Goal: Information Seeking & Learning: Learn about a topic

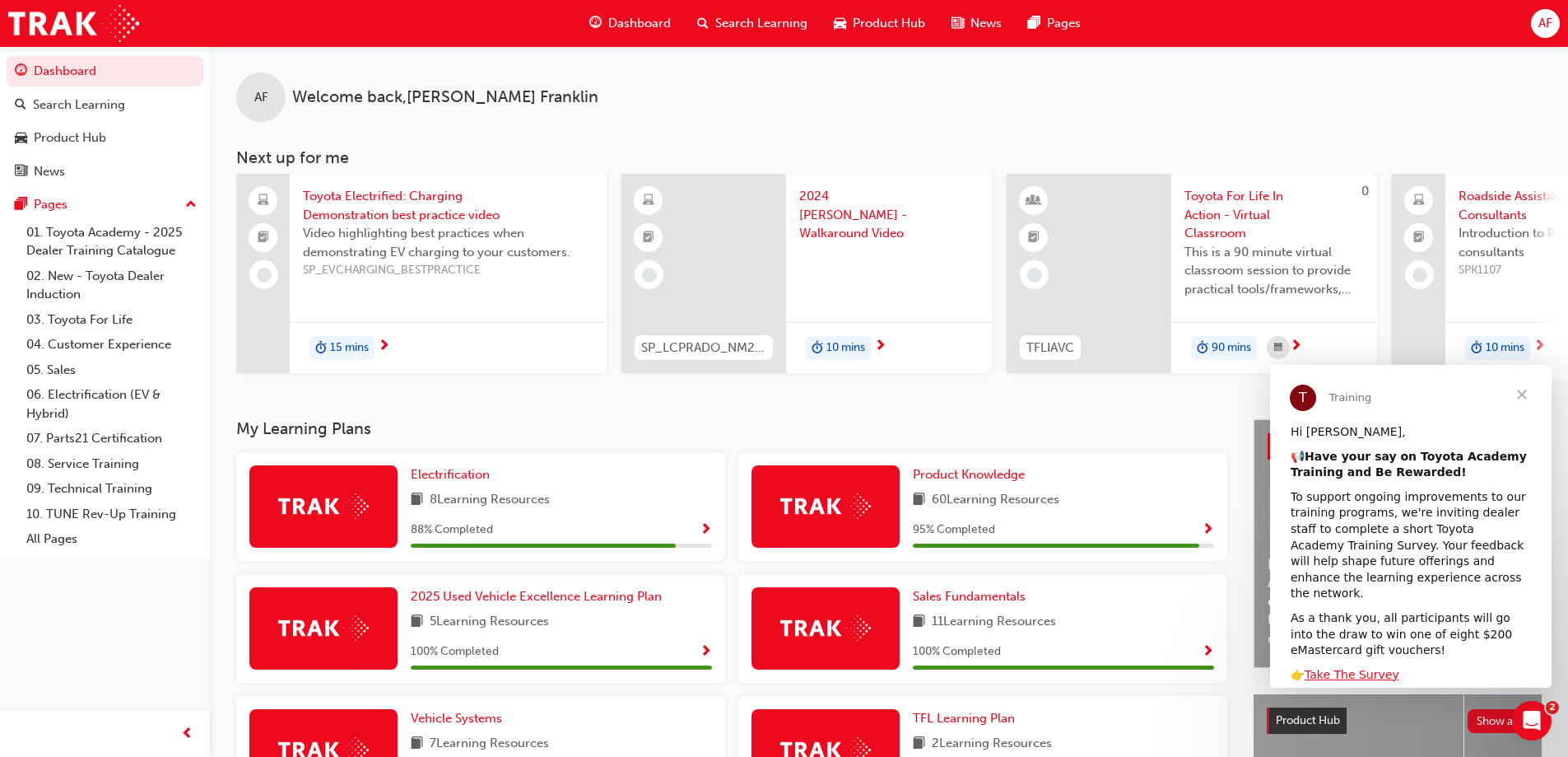
click at [1519, 396] on span "Close" at bounding box center [1521, 394] width 59 height 59
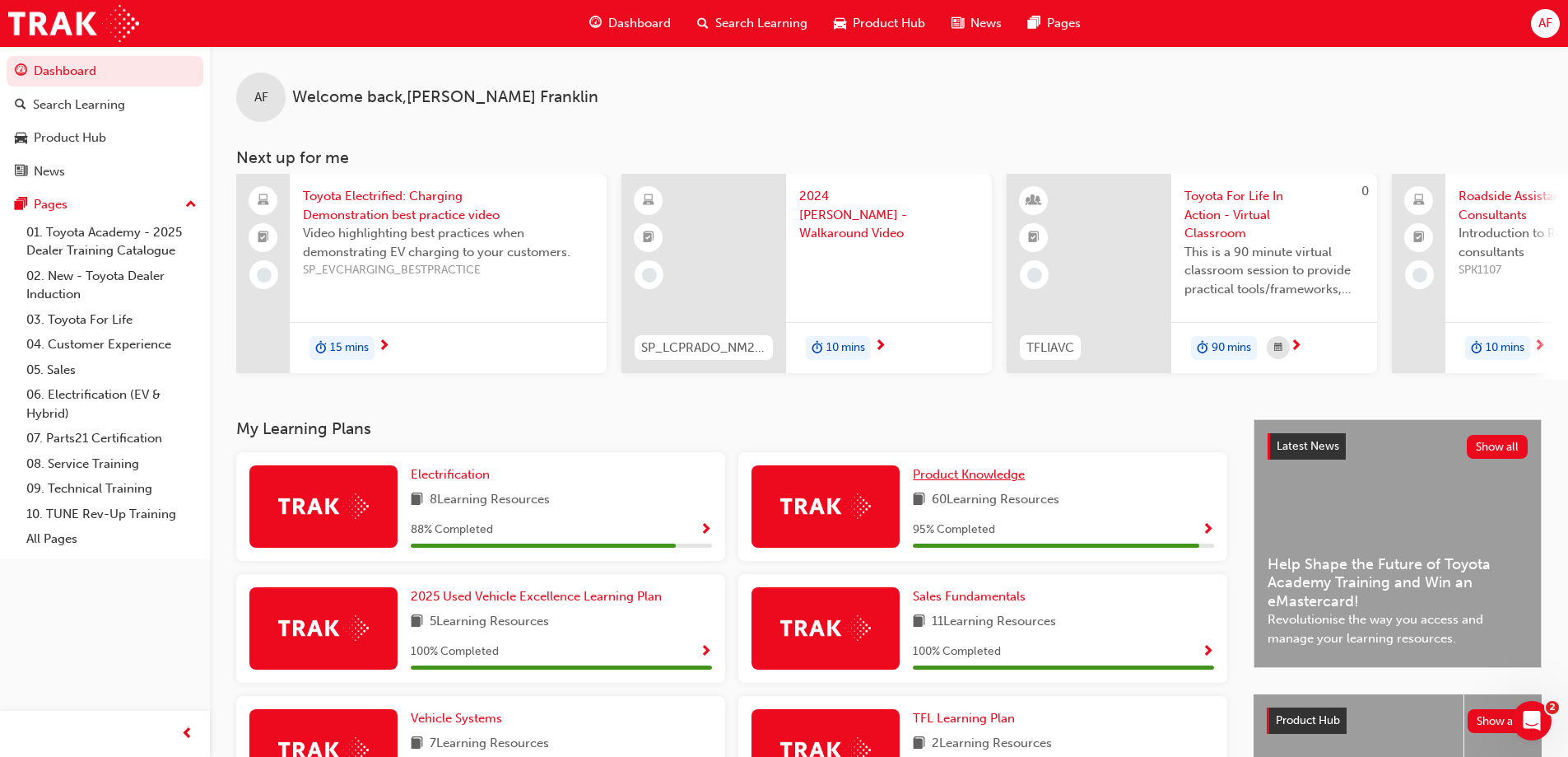
click at [974, 482] on span "Product Knowledge" at bounding box center [969, 474] width 112 height 15
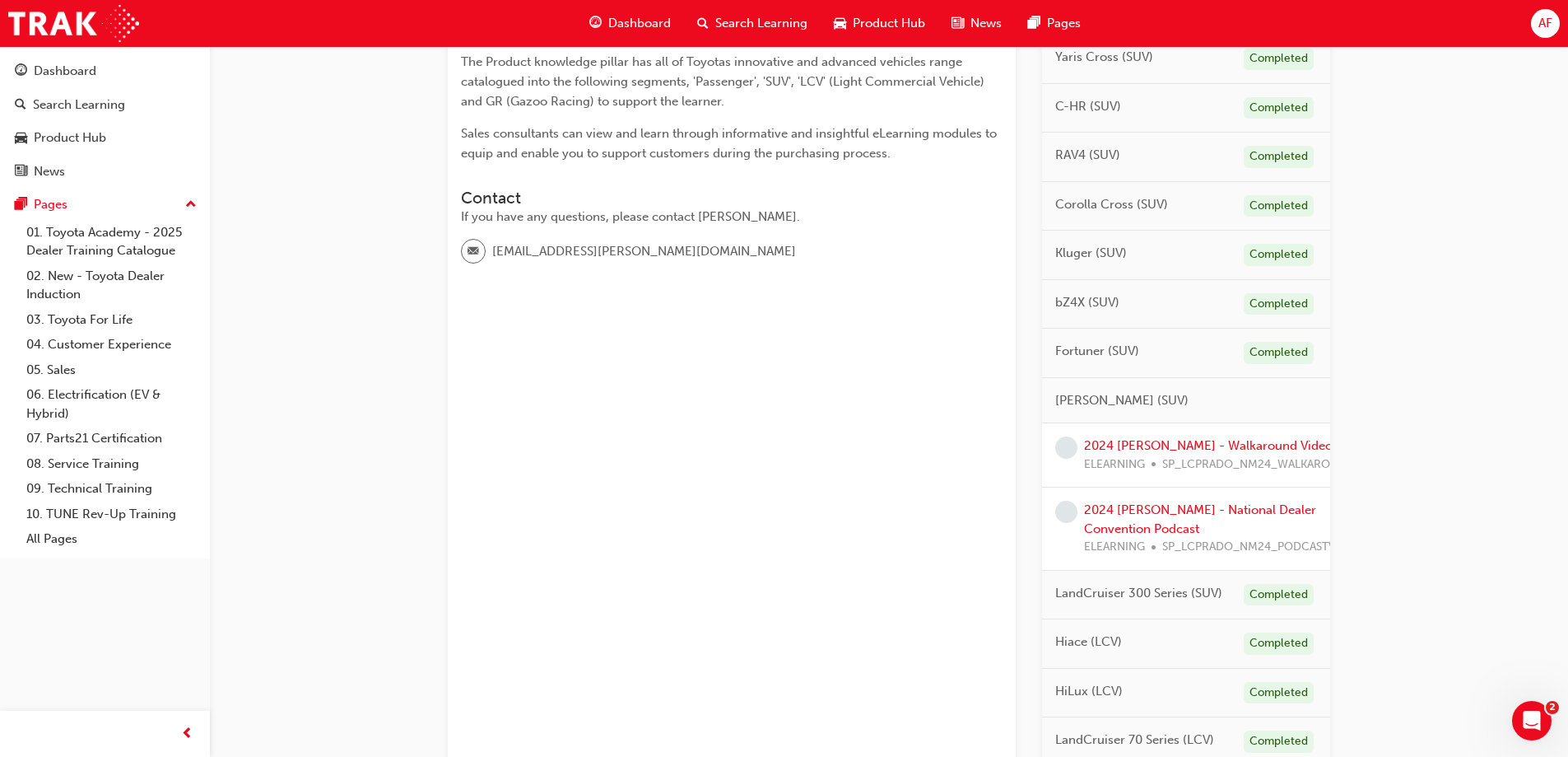
scroll to position [387, 0]
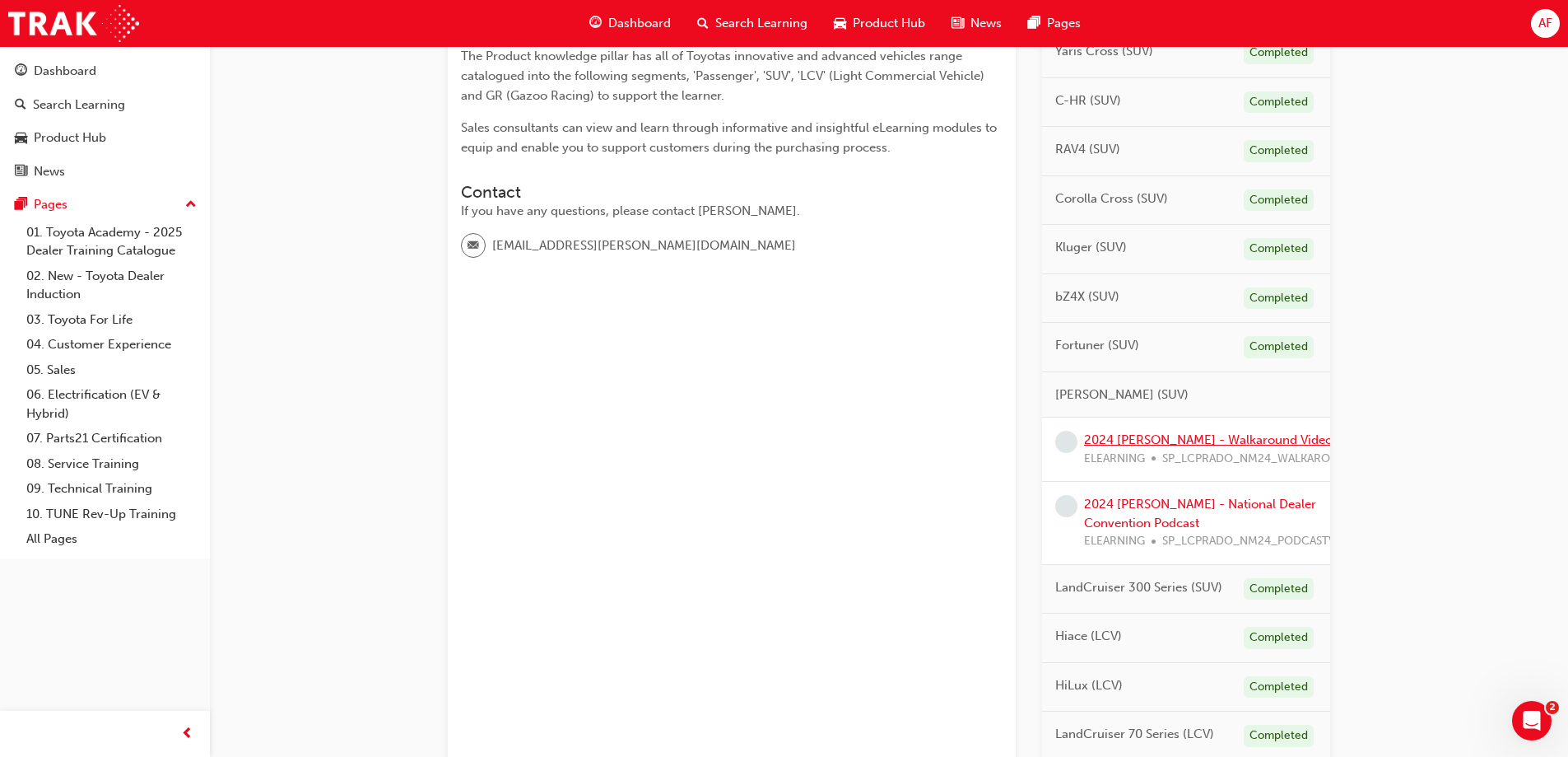
click at [1220, 440] on link "2024 [PERSON_NAME] - Walkaround Video" at bounding box center [1209, 439] width 249 height 15
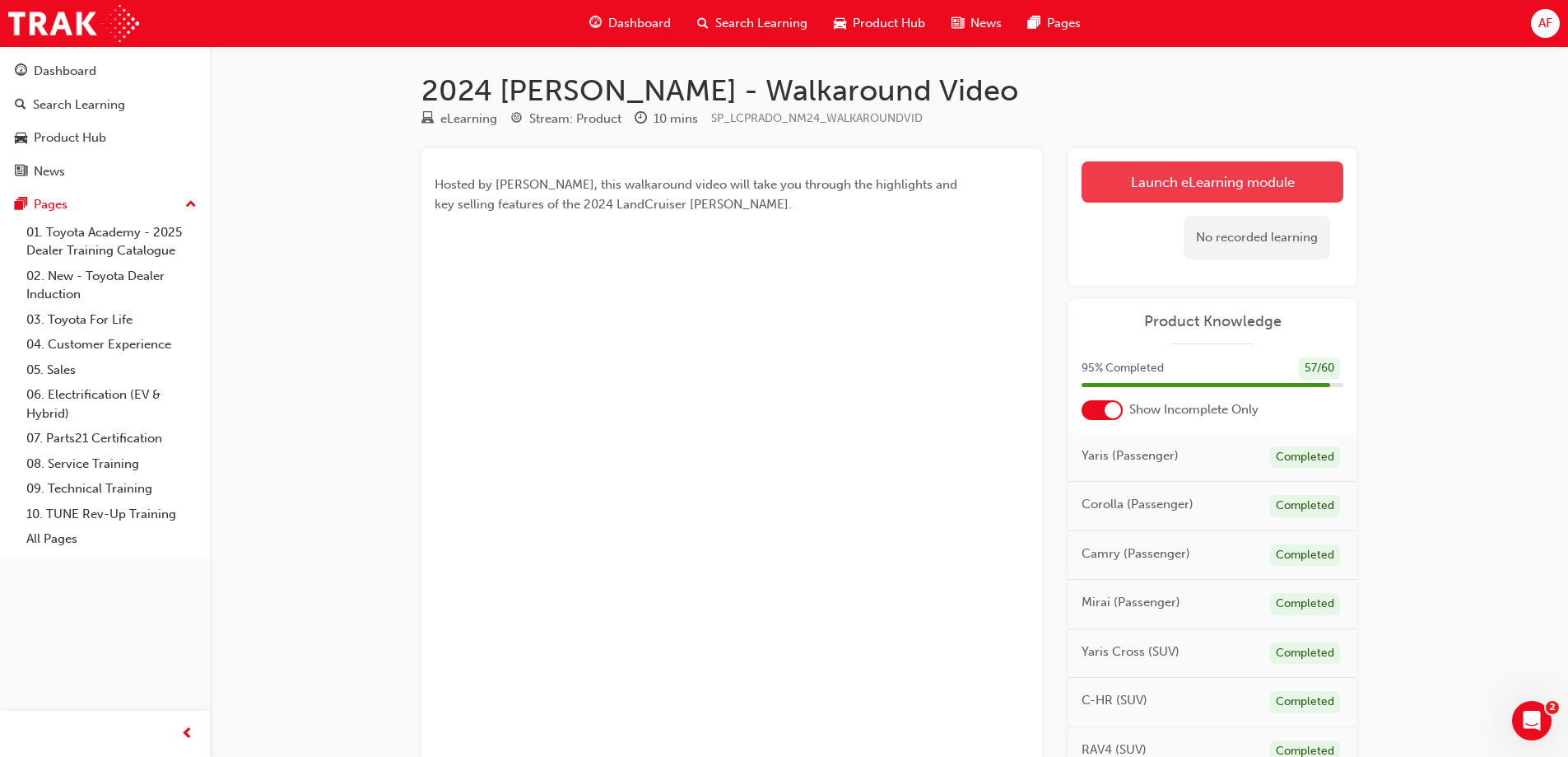
click at [1244, 168] on link "Launch eLearning module" at bounding box center [1212, 182] width 261 height 41
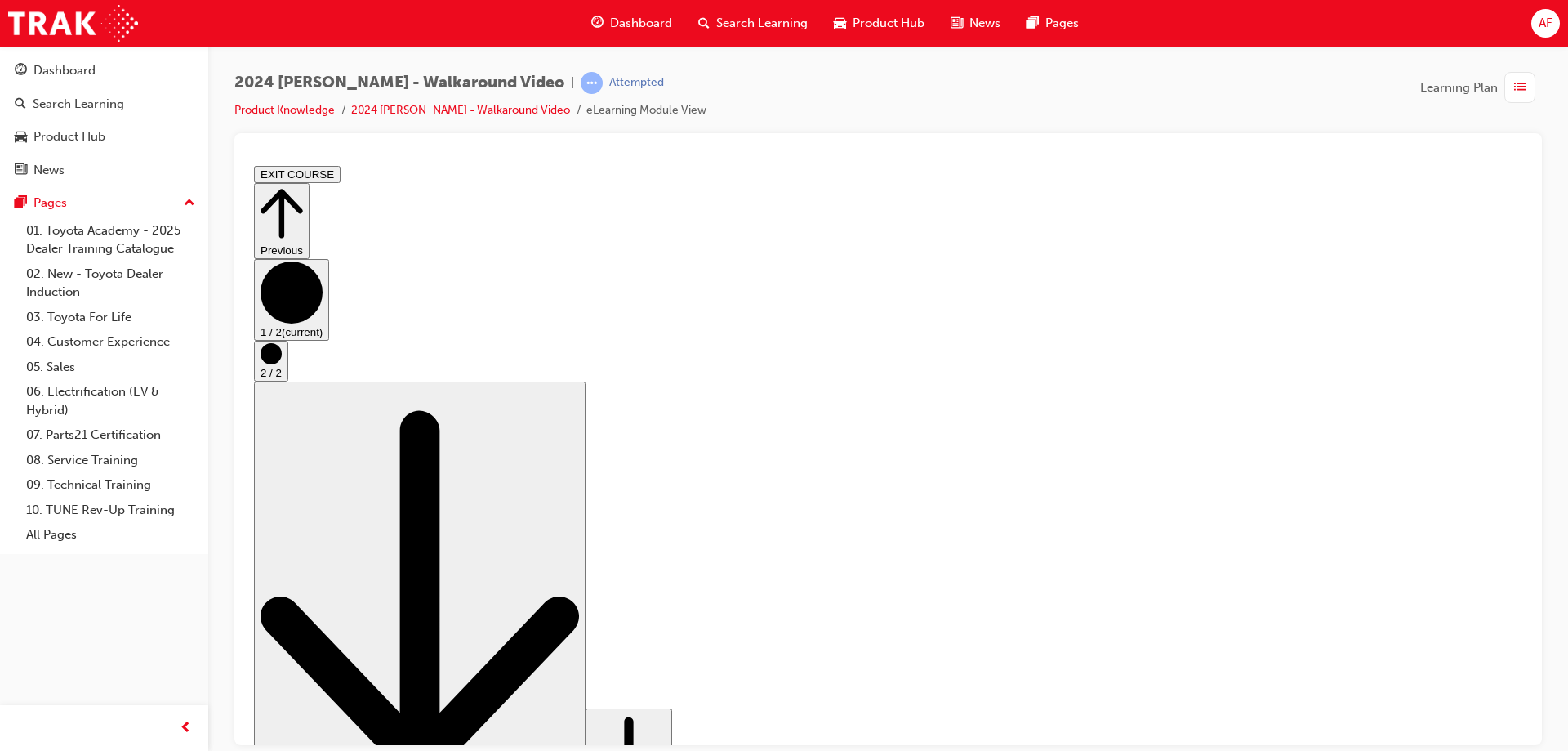
click at [666, 715] on icon "Step controls" at bounding box center [628, 758] width 73 height 86
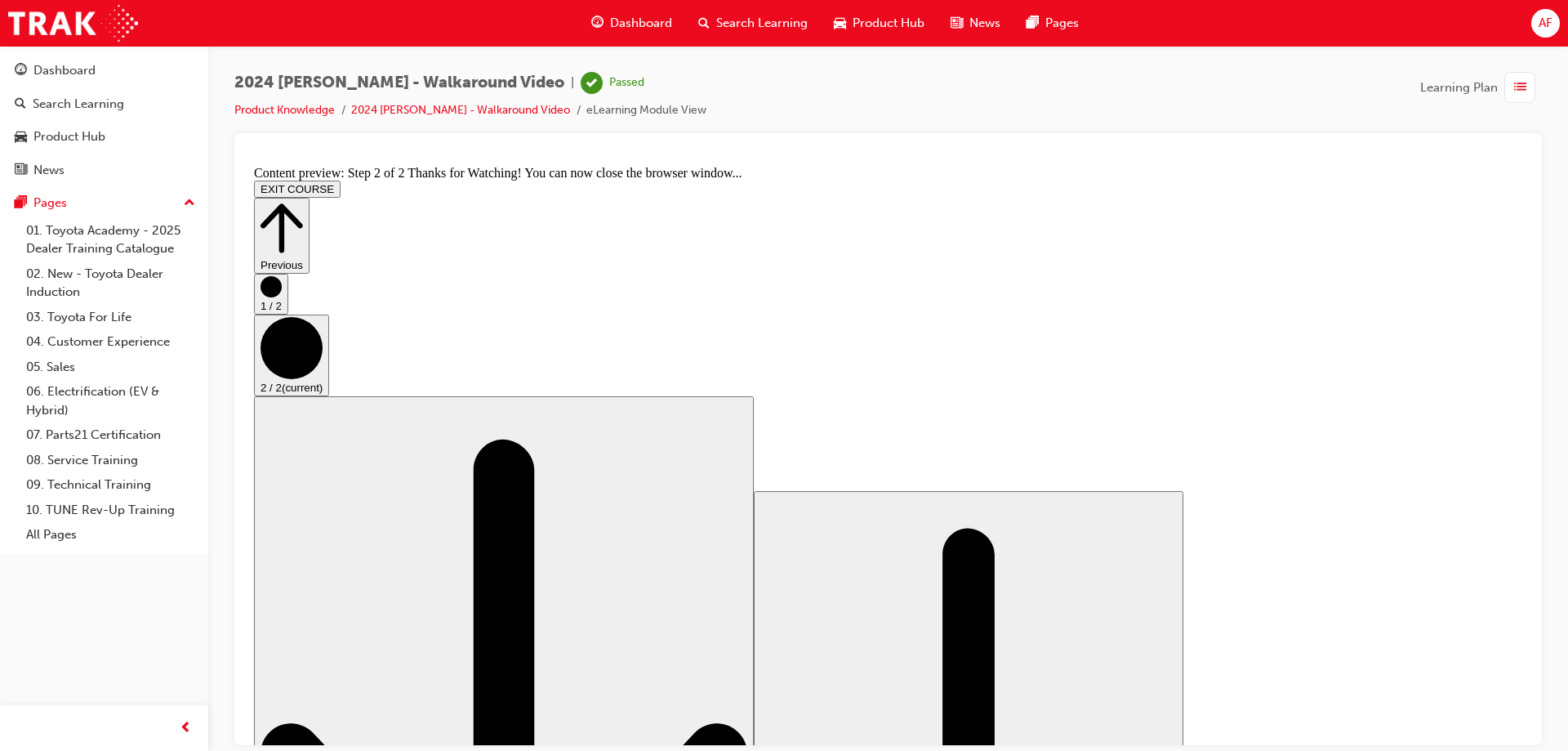
click at [340, 179] on button "EXIT COURSE" at bounding box center [298, 188] width 87 height 17
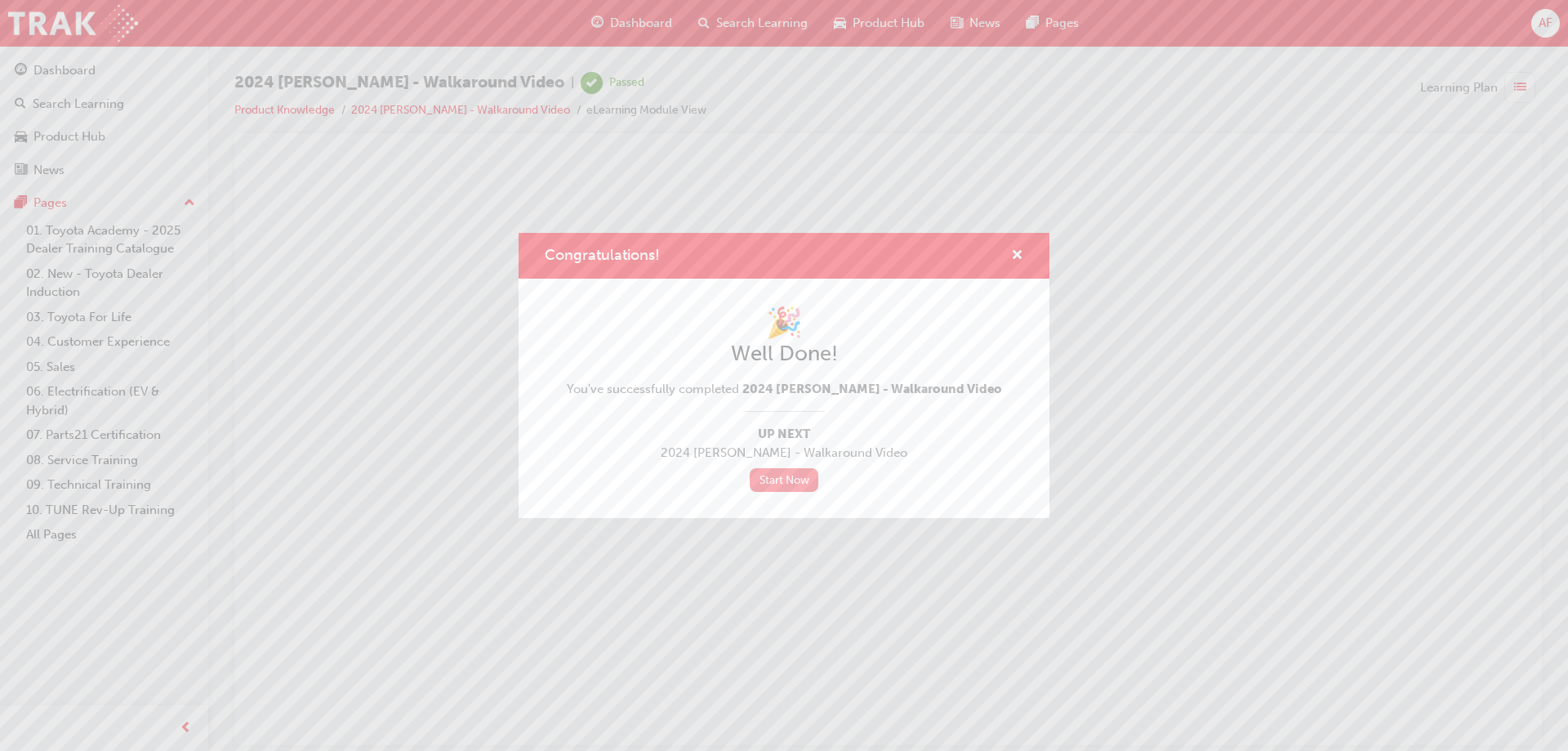
click at [755, 482] on link "Start Now" at bounding box center [784, 480] width 68 height 24
click at [784, 481] on link "Start Now" at bounding box center [784, 480] width 68 height 24
click at [1021, 253] on span "cross-icon" at bounding box center [1017, 255] width 13 height 14
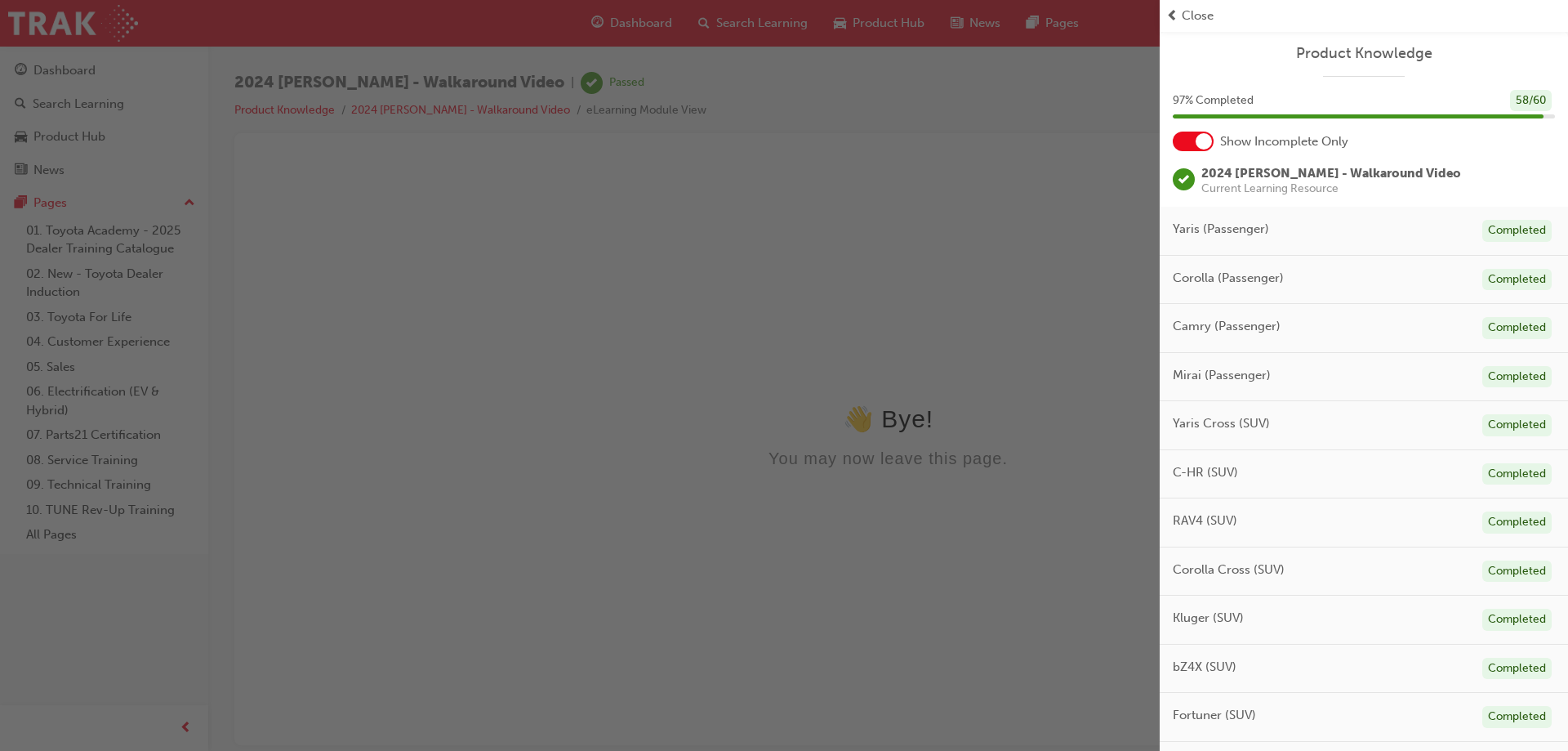
scroll to position [245, 0]
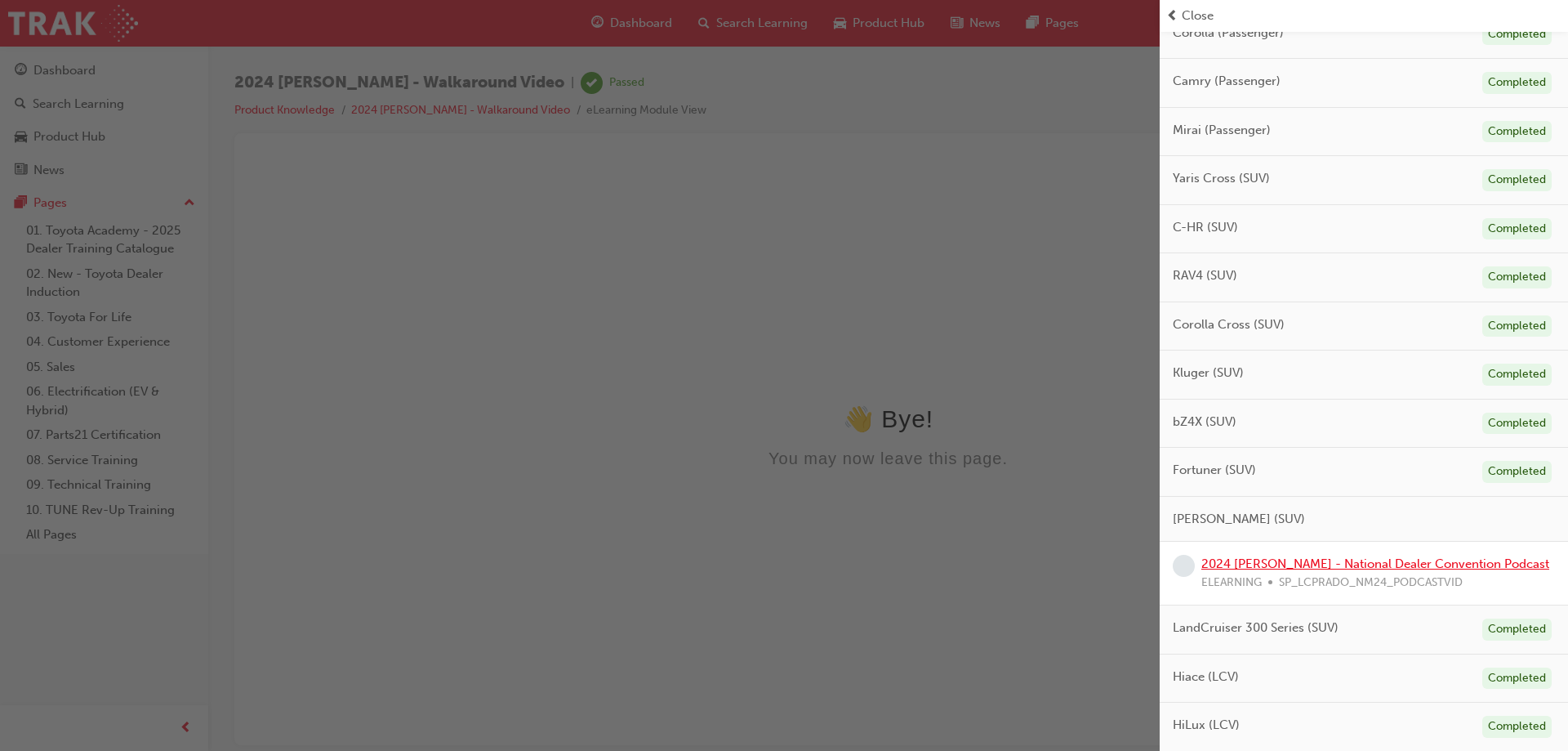
click at [1362, 561] on link "2024 [PERSON_NAME] - National Dealer Convention Podcast" at bounding box center [1375, 563] width 348 height 14
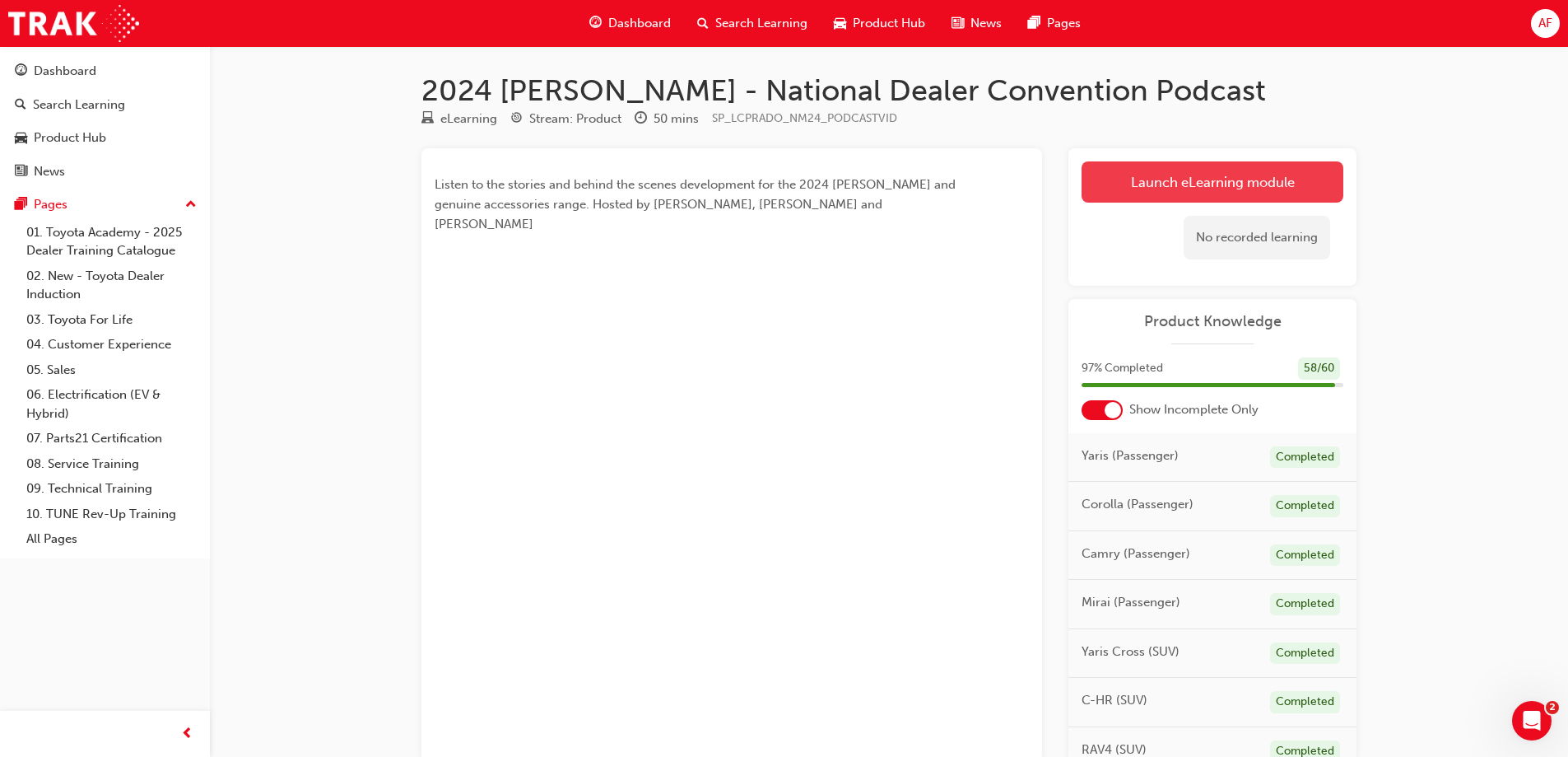
click at [1146, 179] on link "Launch eLearning module" at bounding box center [1212, 182] width 261 height 41
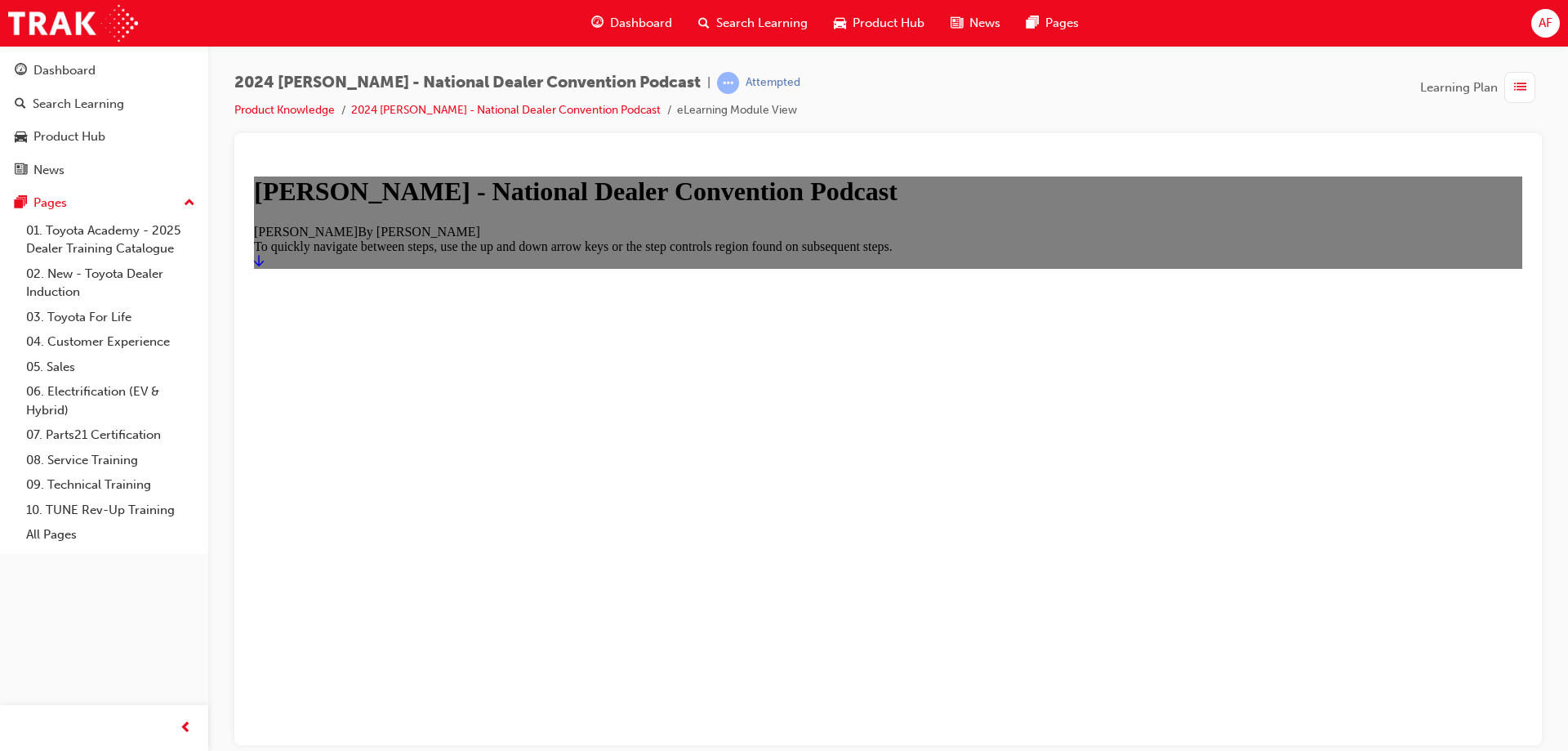
click at [264, 266] on icon "Start" at bounding box center [259, 260] width 10 height 13
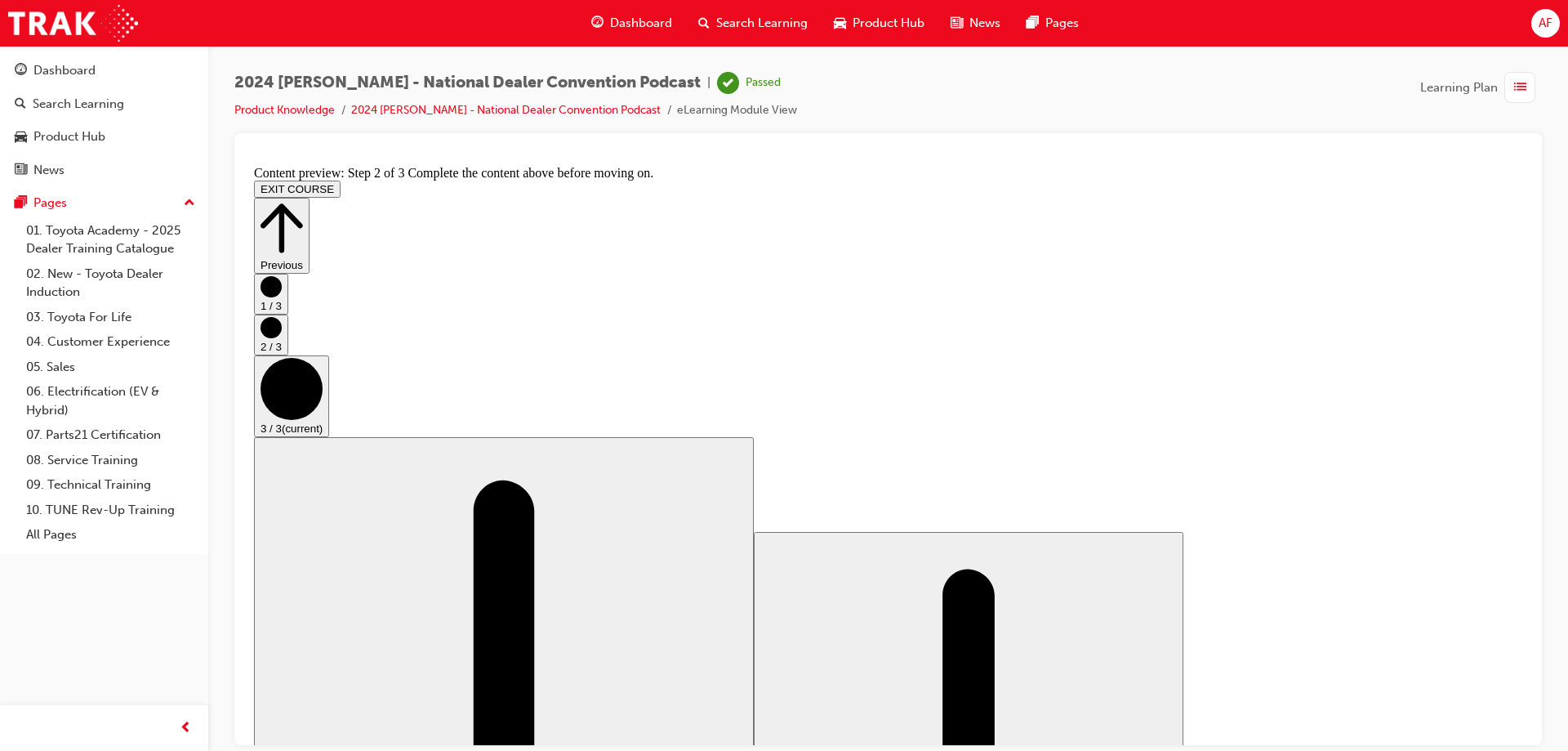
click at [340, 179] on button "EXIT COURSE" at bounding box center [298, 188] width 87 height 17
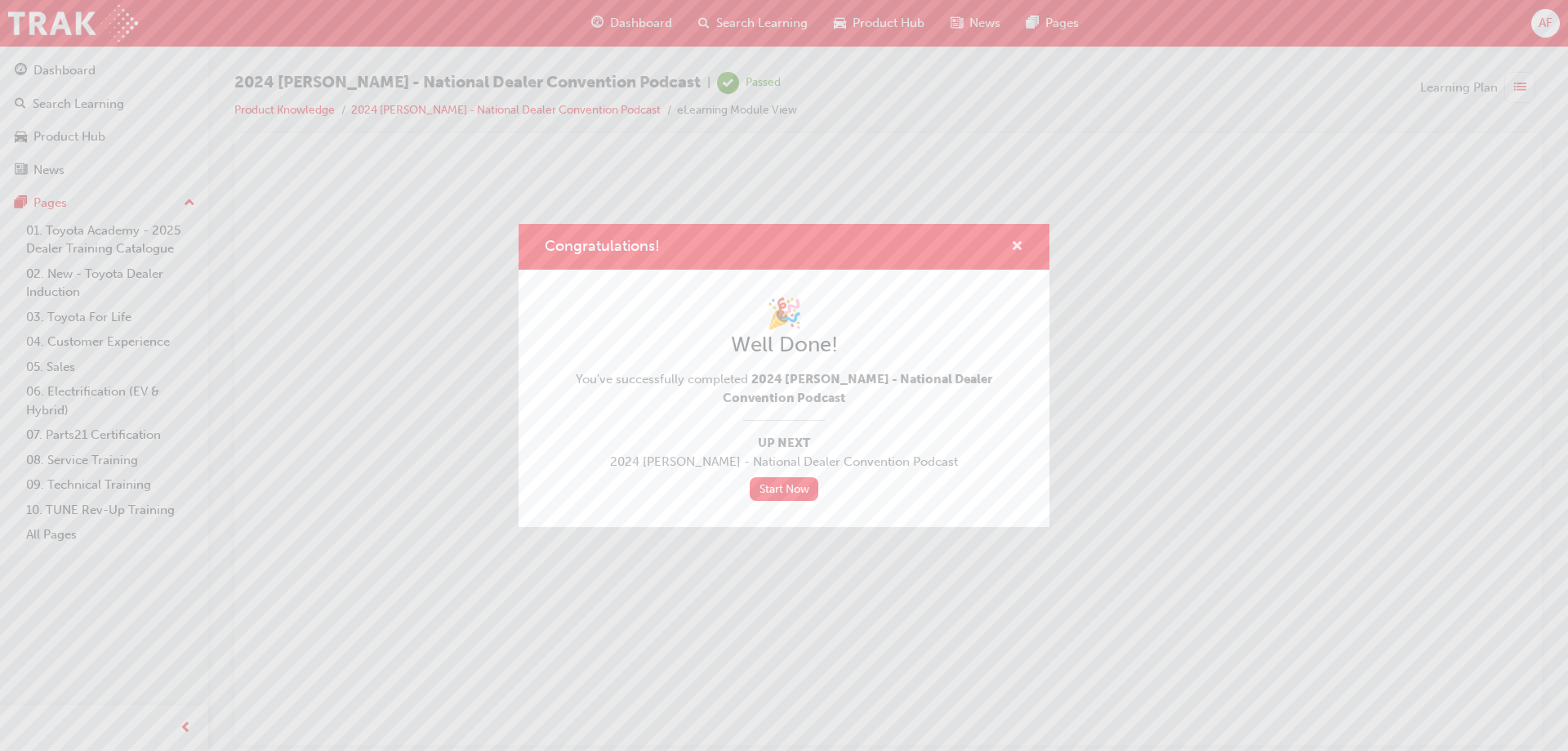
click at [1021, 249] on span "cross-icon" at bounding box center [1017, 247] width 13 height 14
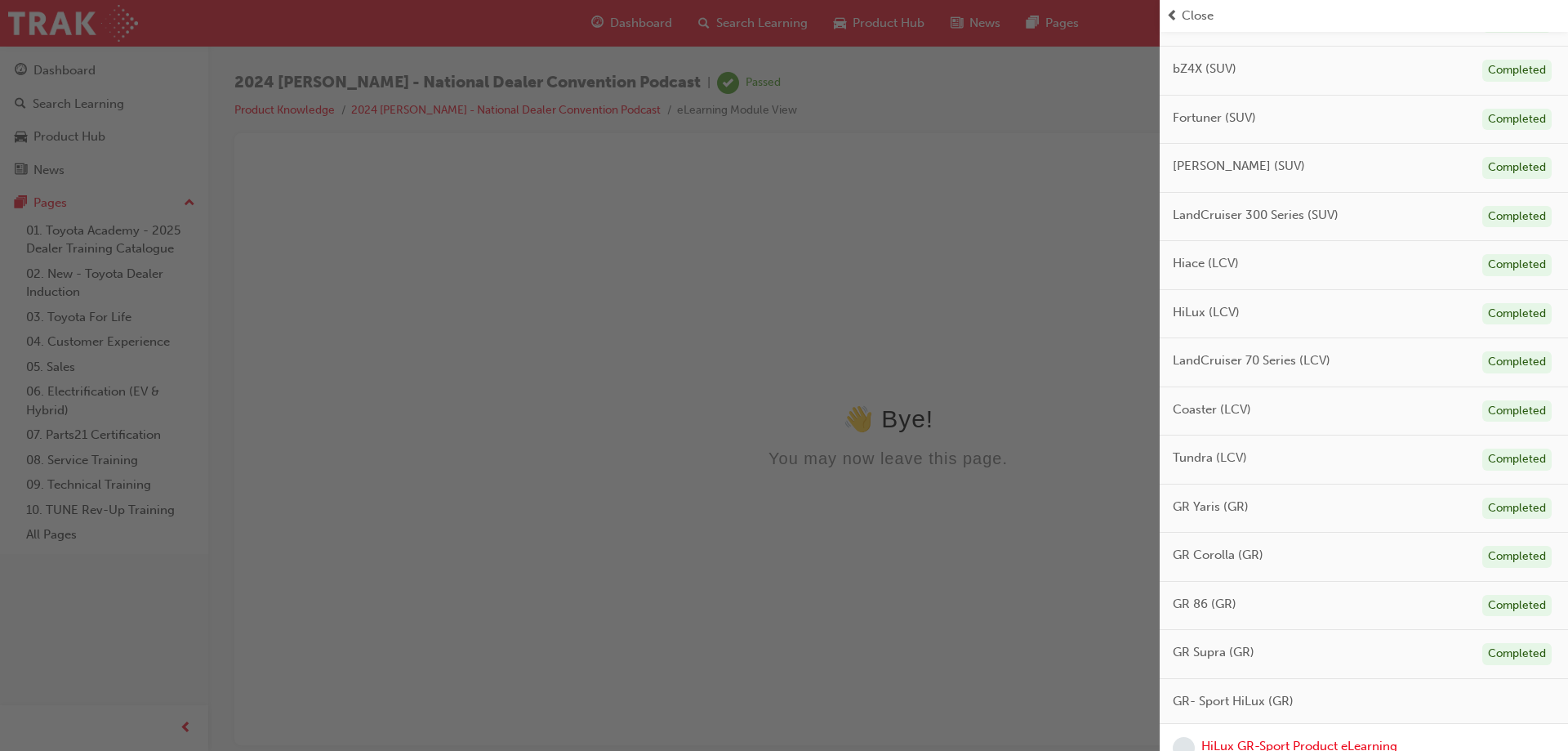
scroll to position [634, 0]
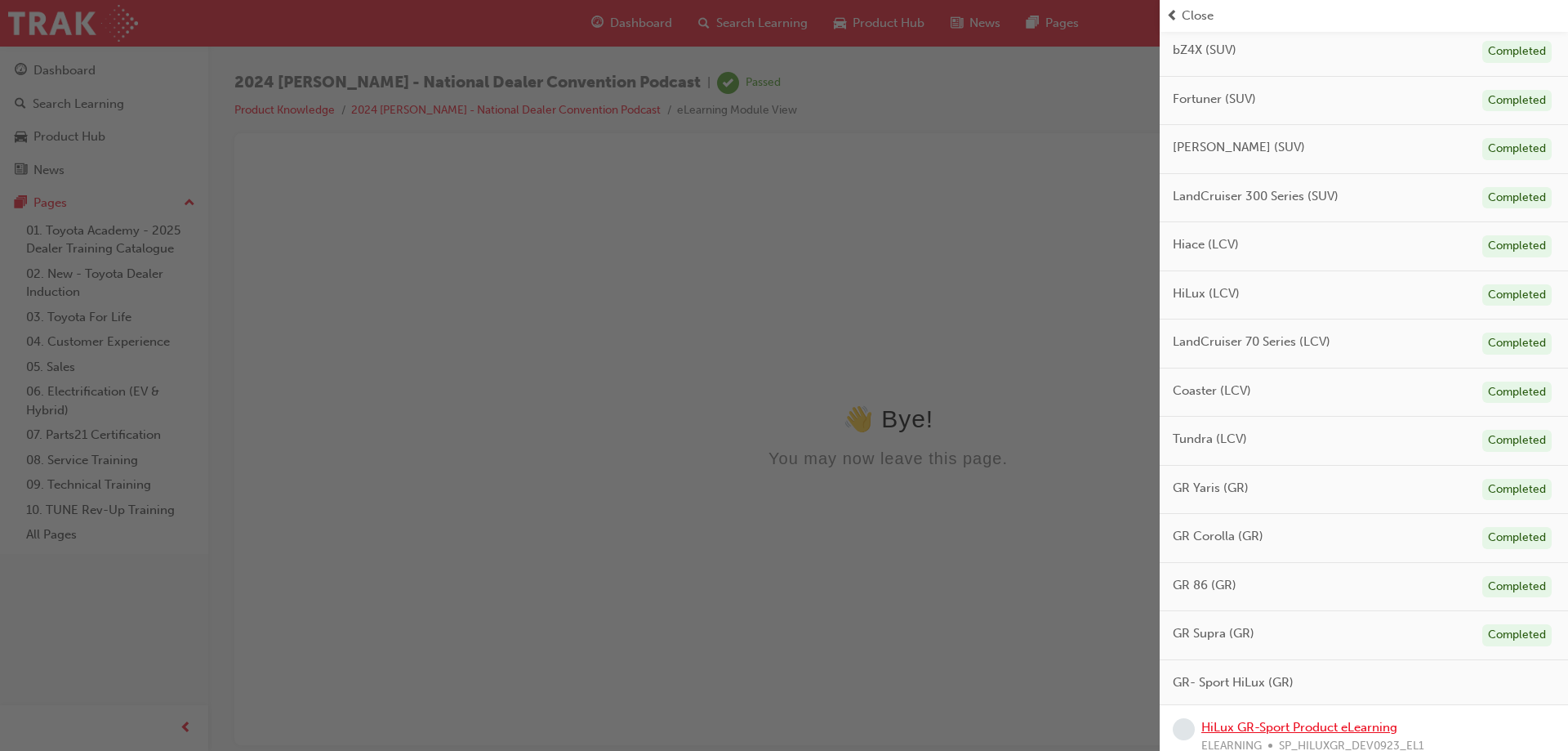
click at [1352, 720] on link "HiLux GR-Sport Product eLearning" at bounding box center [1299, 727] width 196 height 14
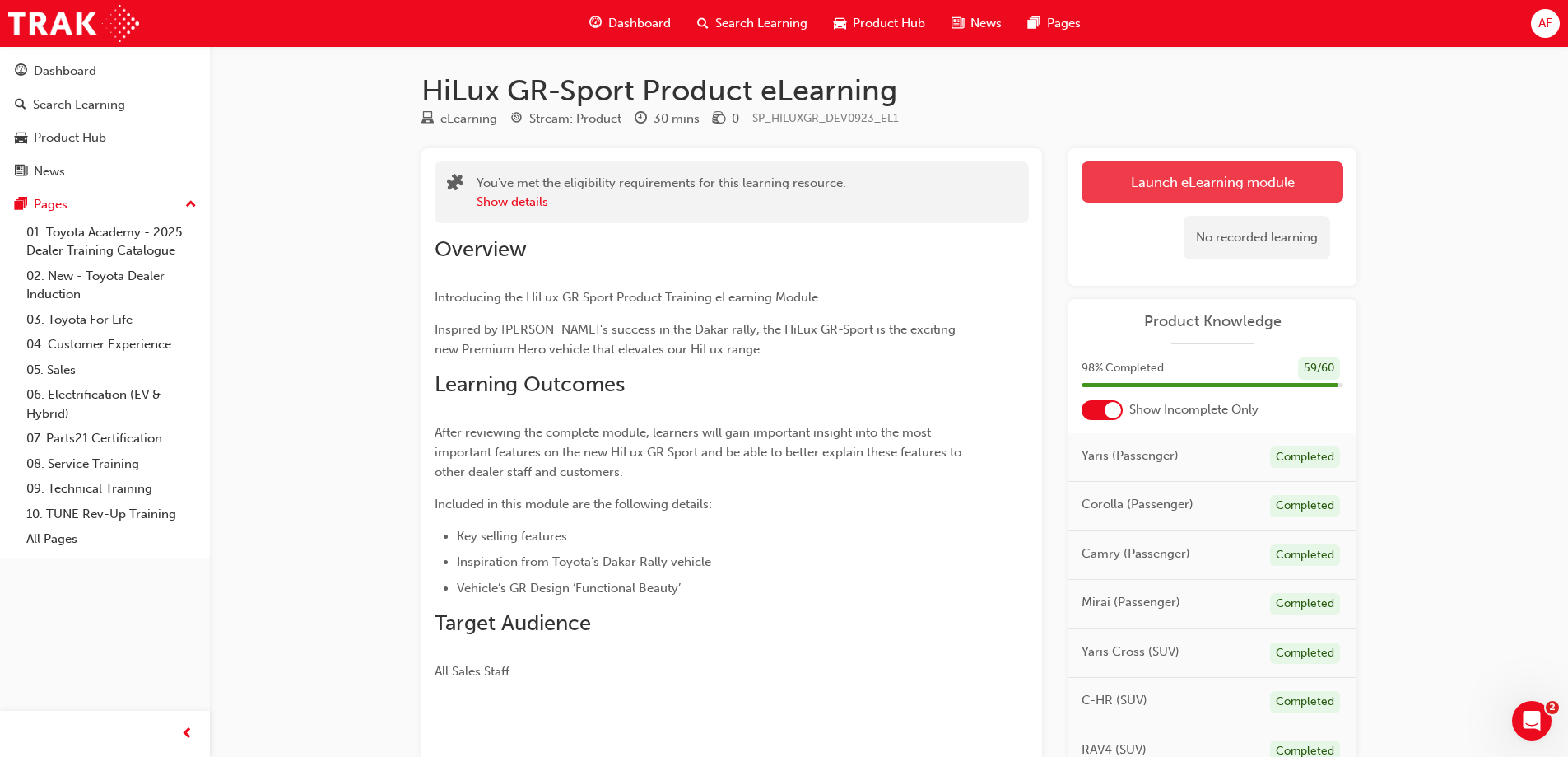
click at [1225, 186] on link "Launch eLearning module" at bounding box center [1212, 182] width 261 height 41
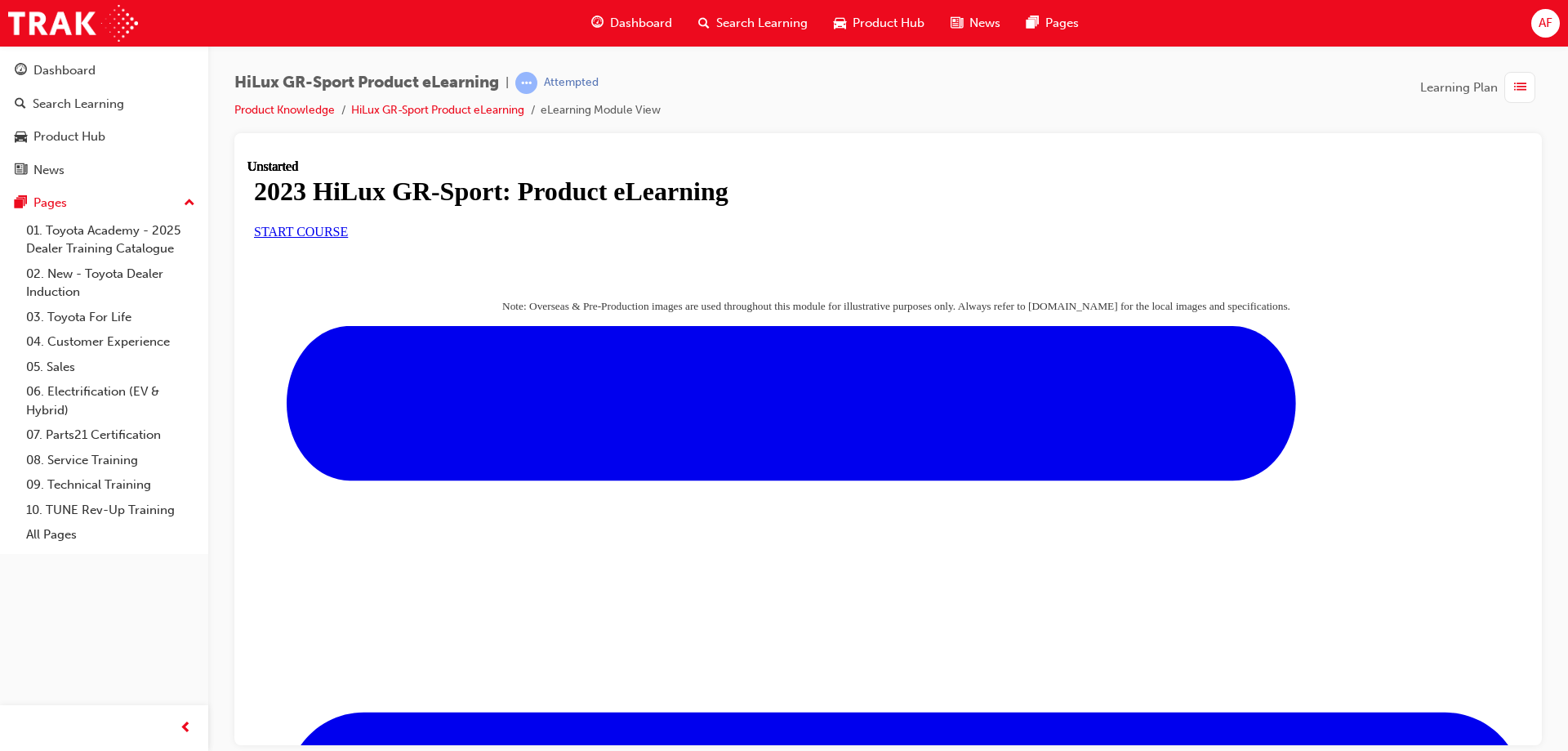
click at [348, 238] on span "START COURSE" at bounding box center [301, 230] width 93 height 13
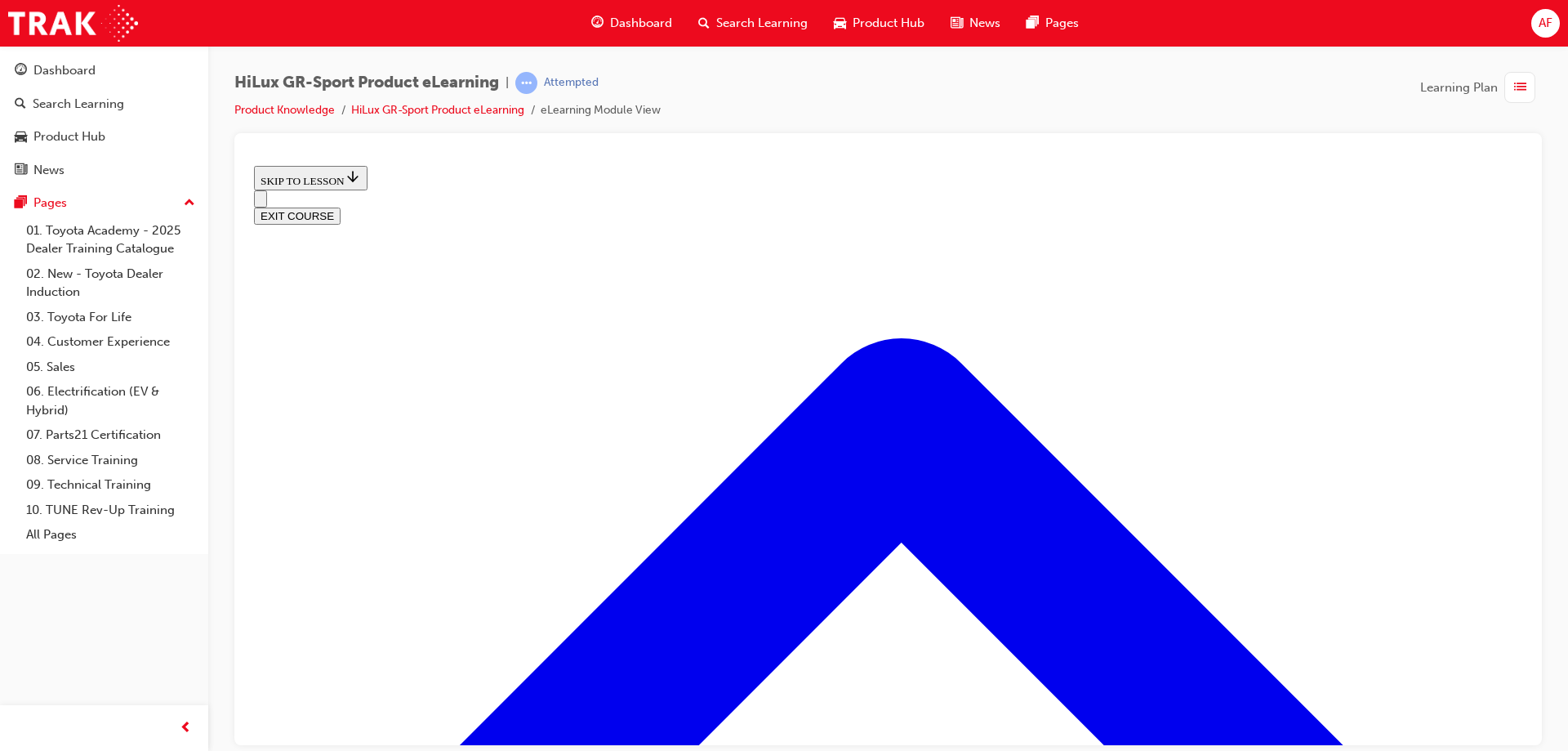
scroll to position [693, 0]
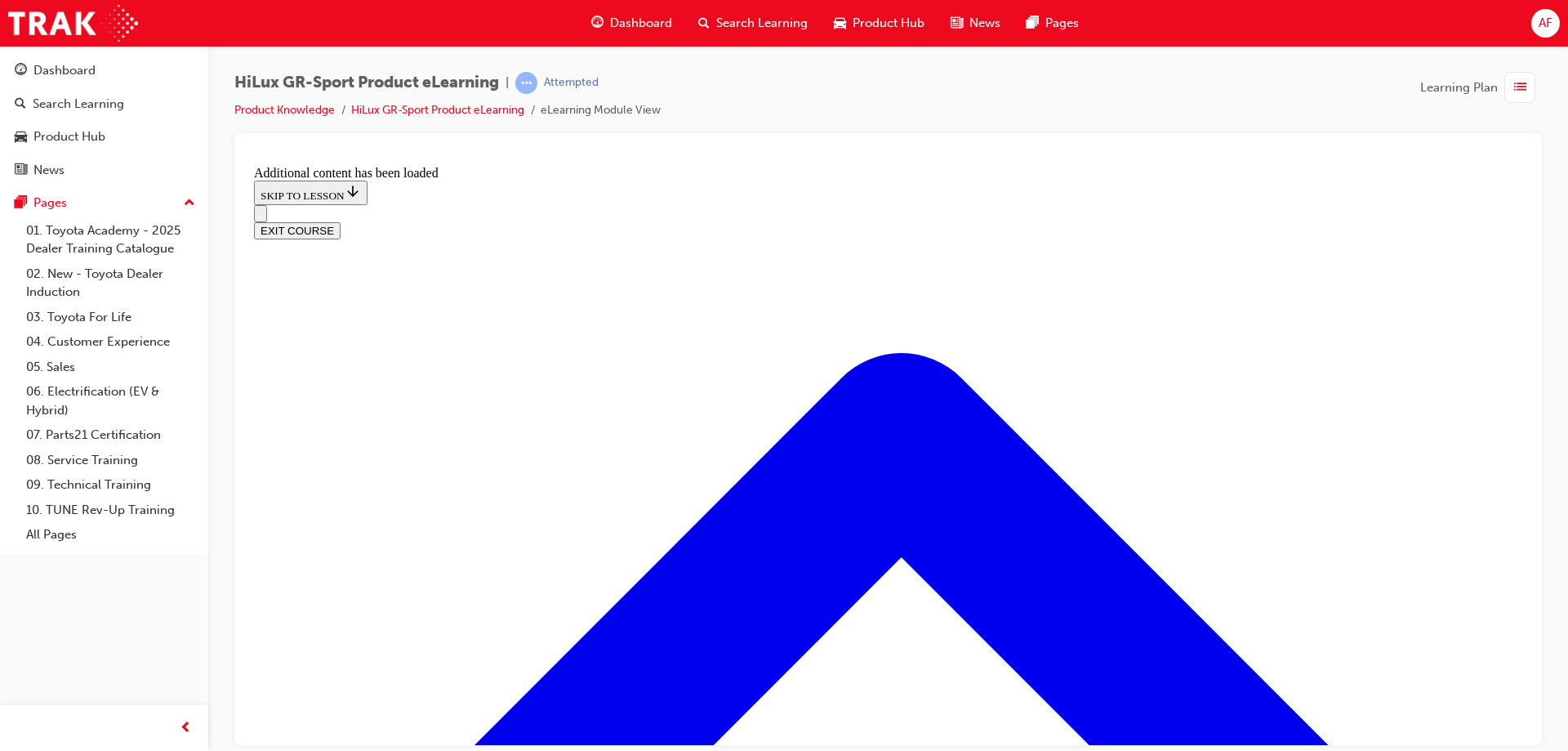
scroll to position [1544, 0]
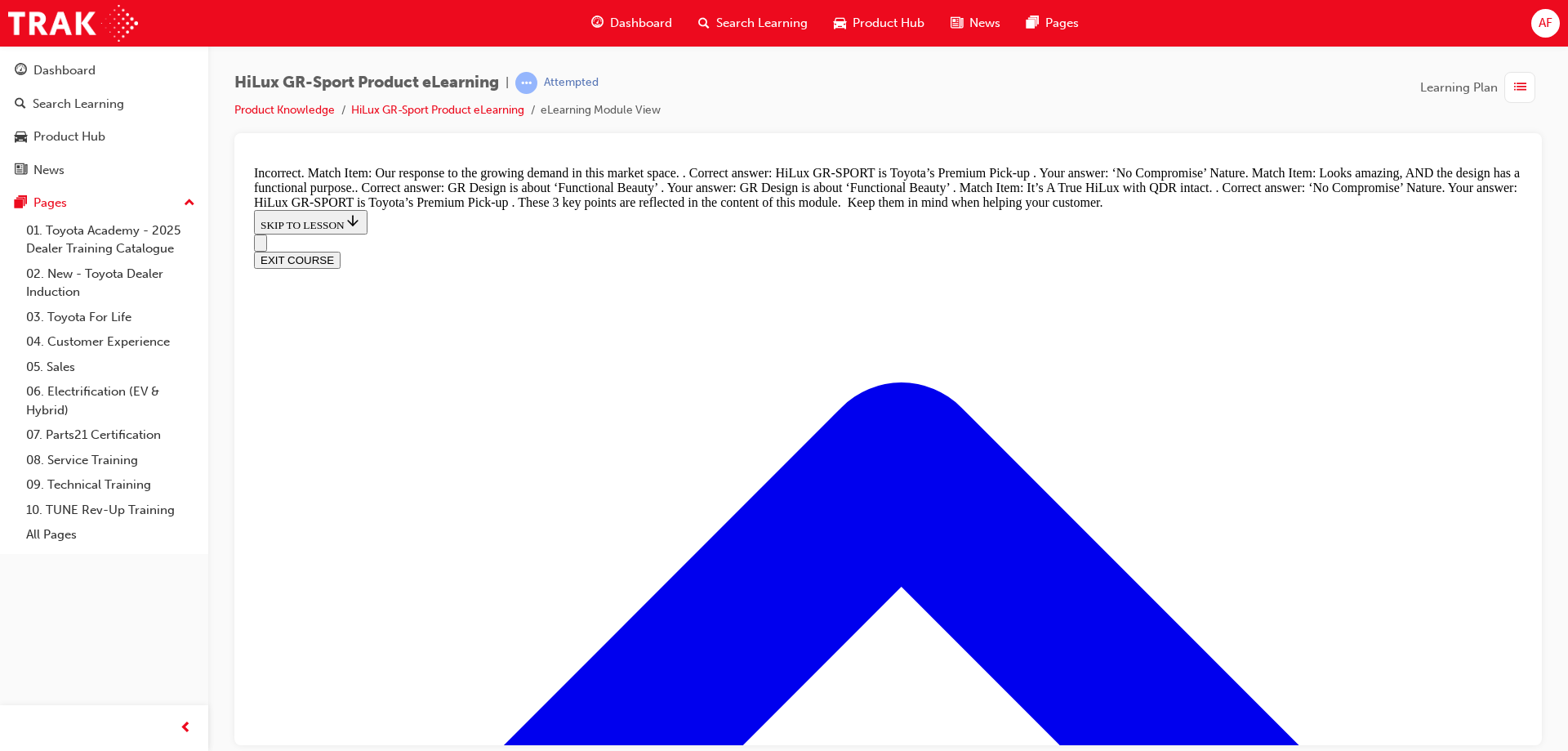
scroll to position [1904, 0]
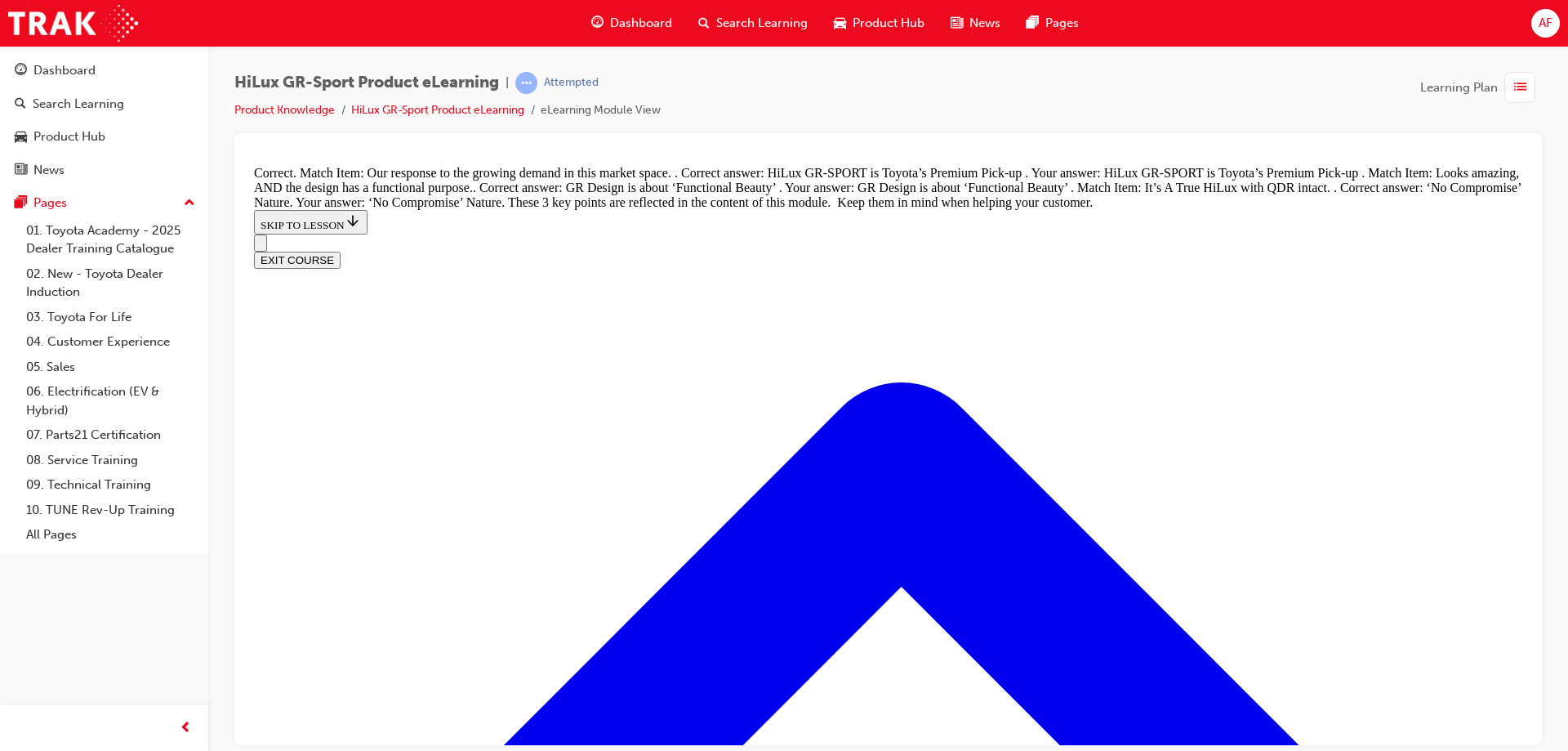
scroll to position [1918, 0]
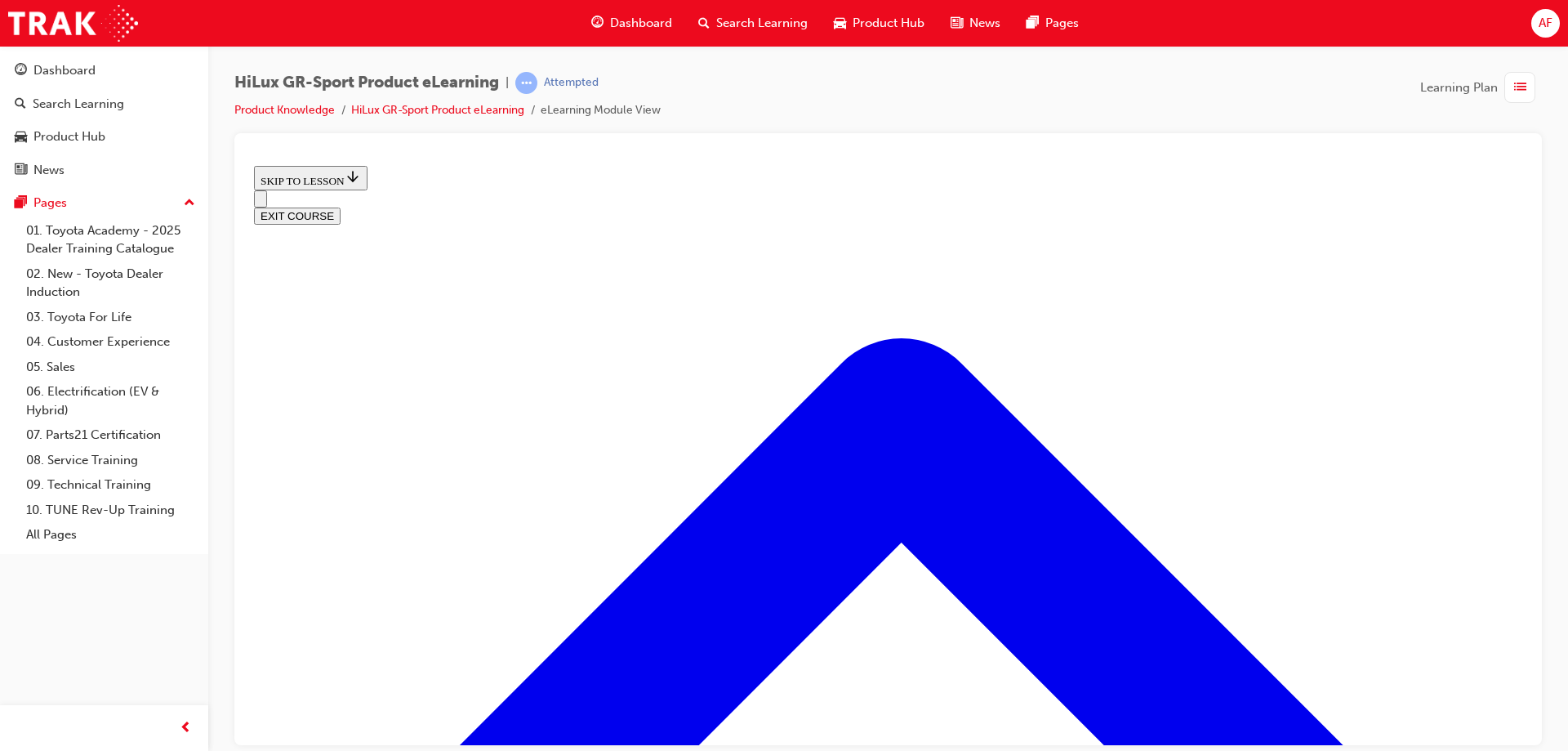
scroll to position [764, 0]
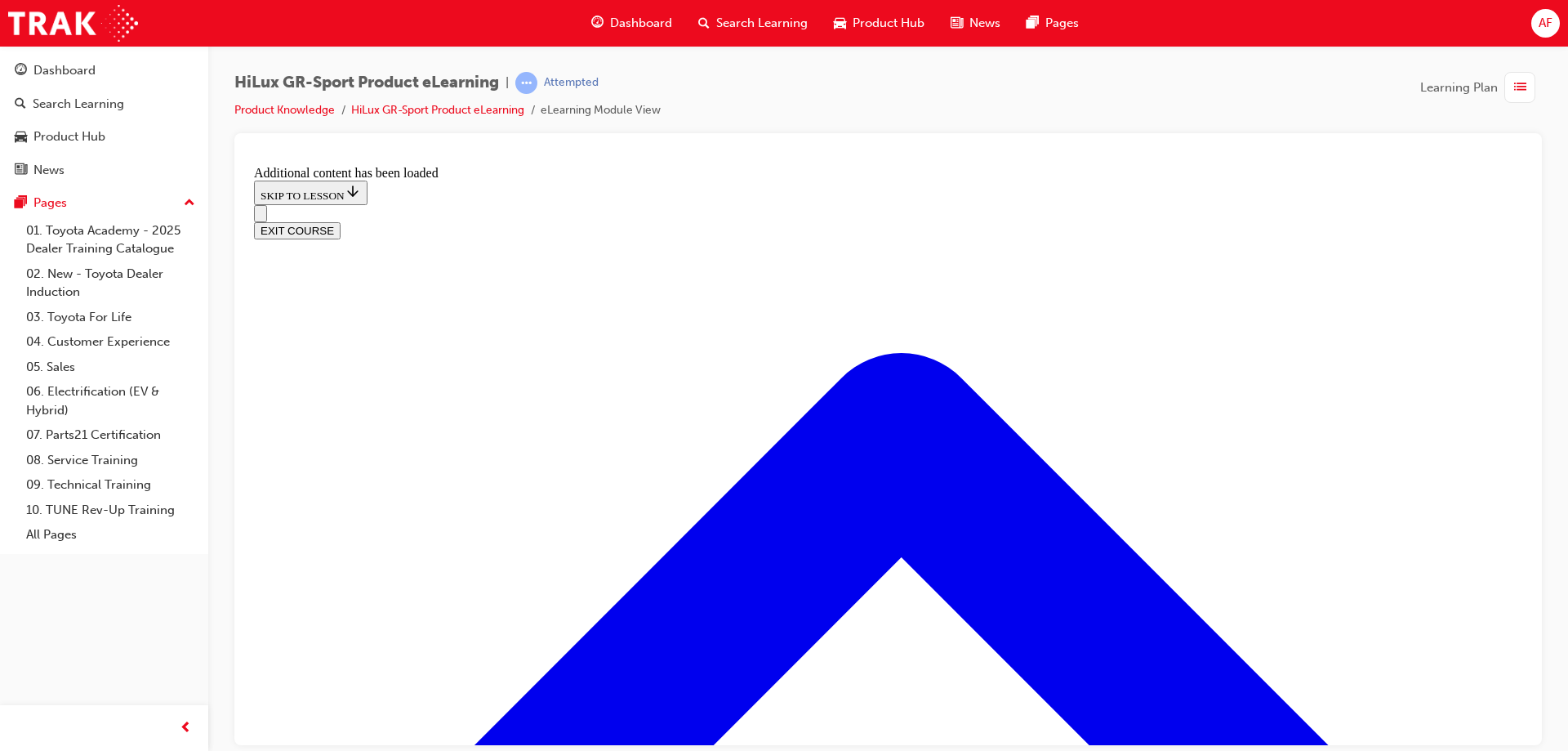
scroll to position [1367, 0]
radio input "true"
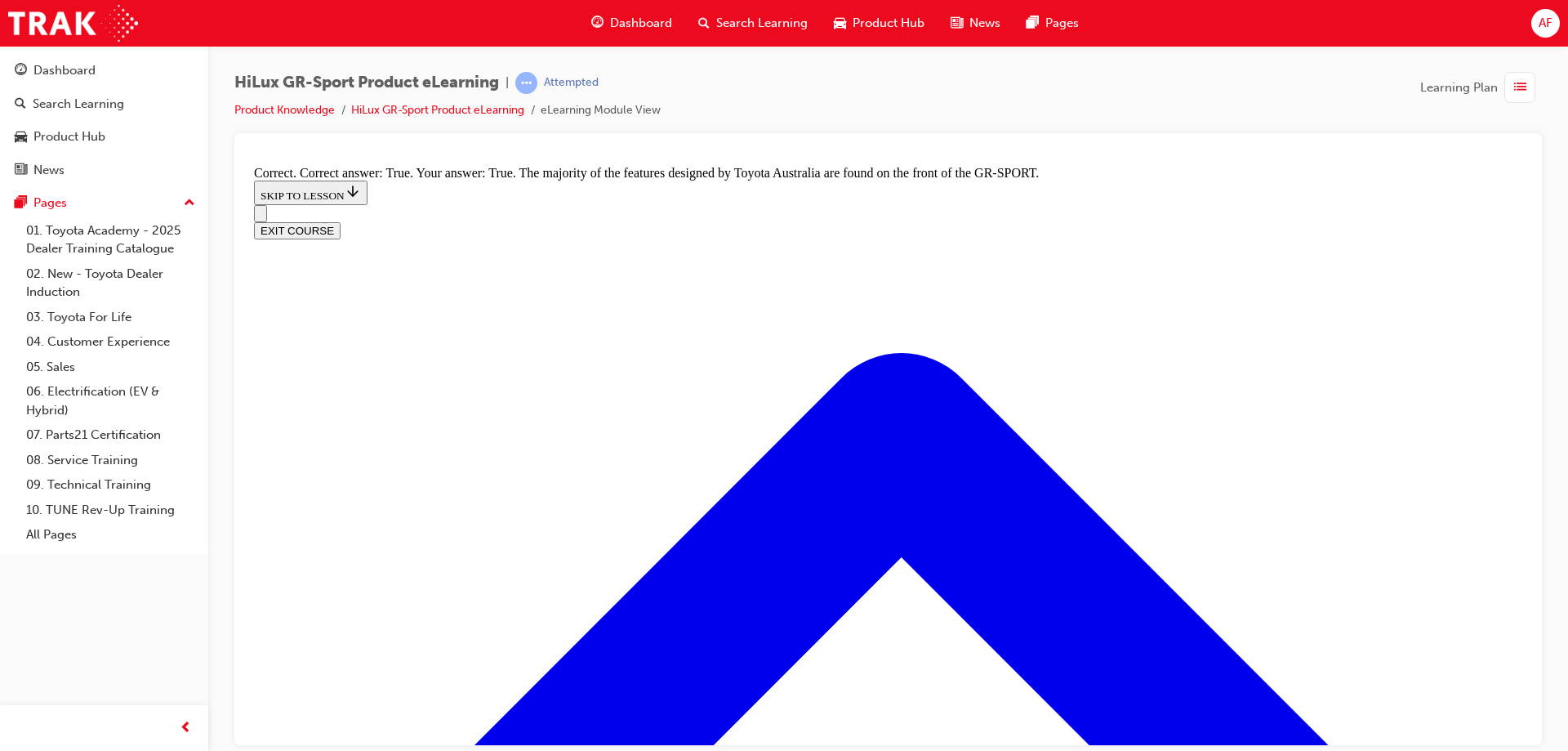
scroll to position [2021, 0]
radio input "true"
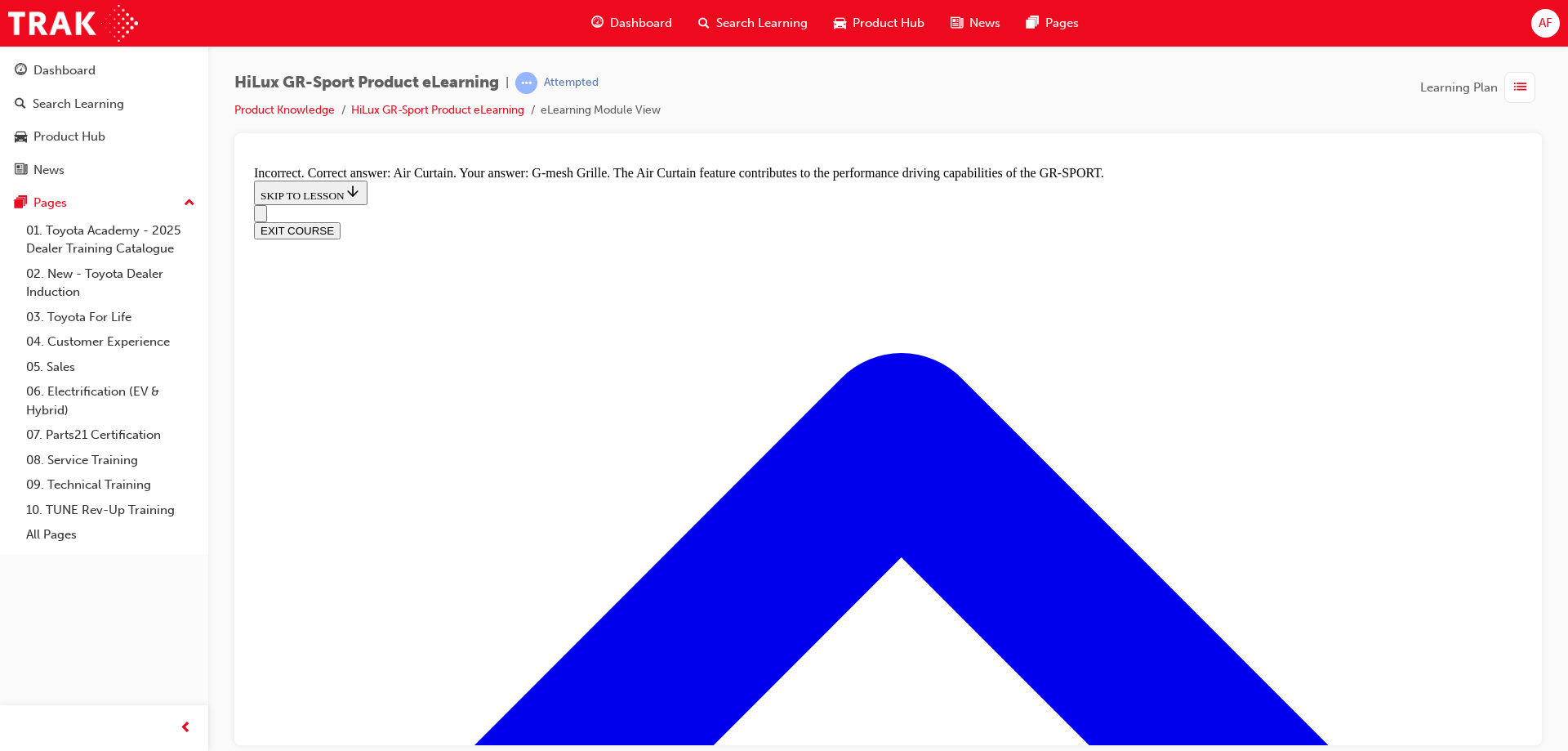
scroll to position [2277, 0]
radio input "true"
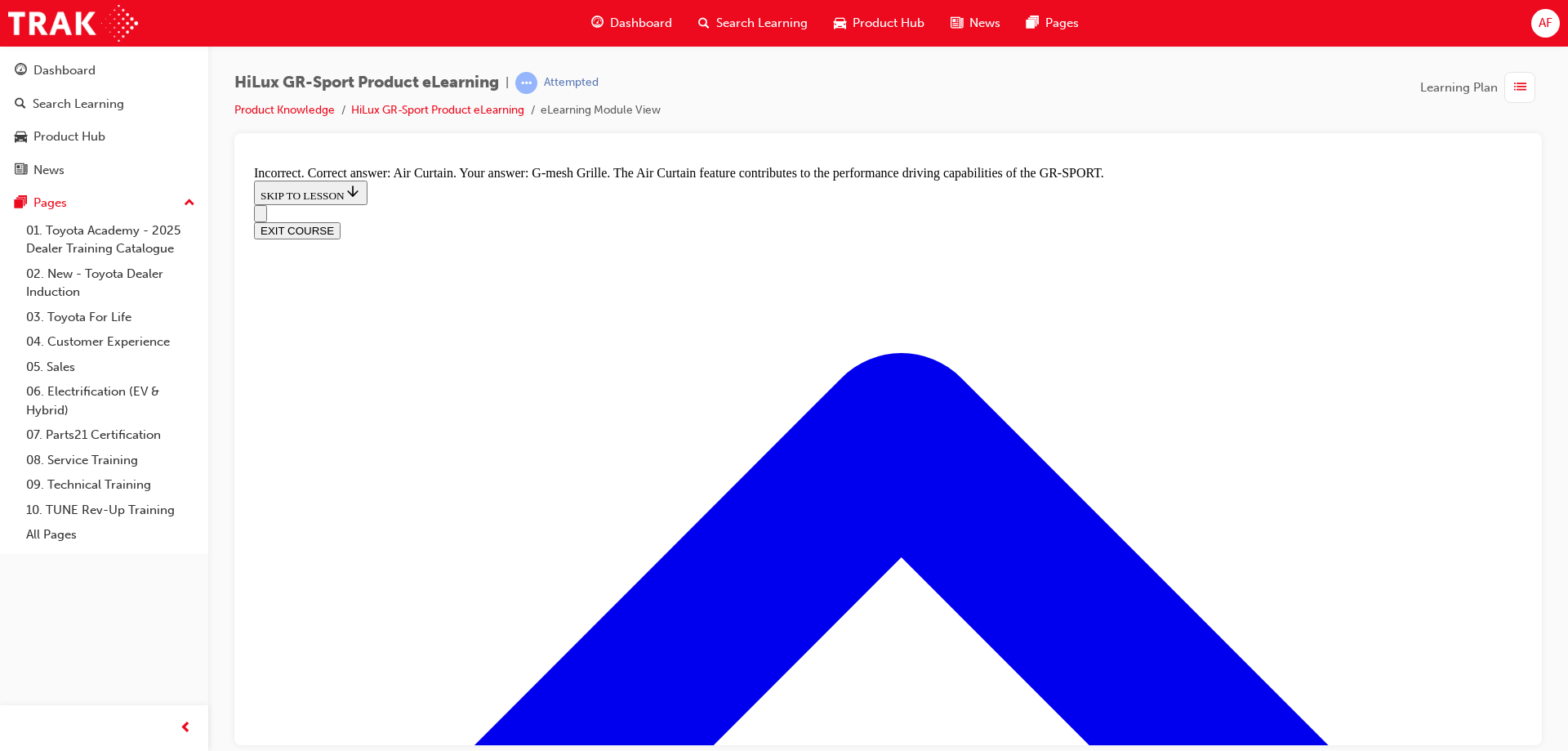
radio input "true"
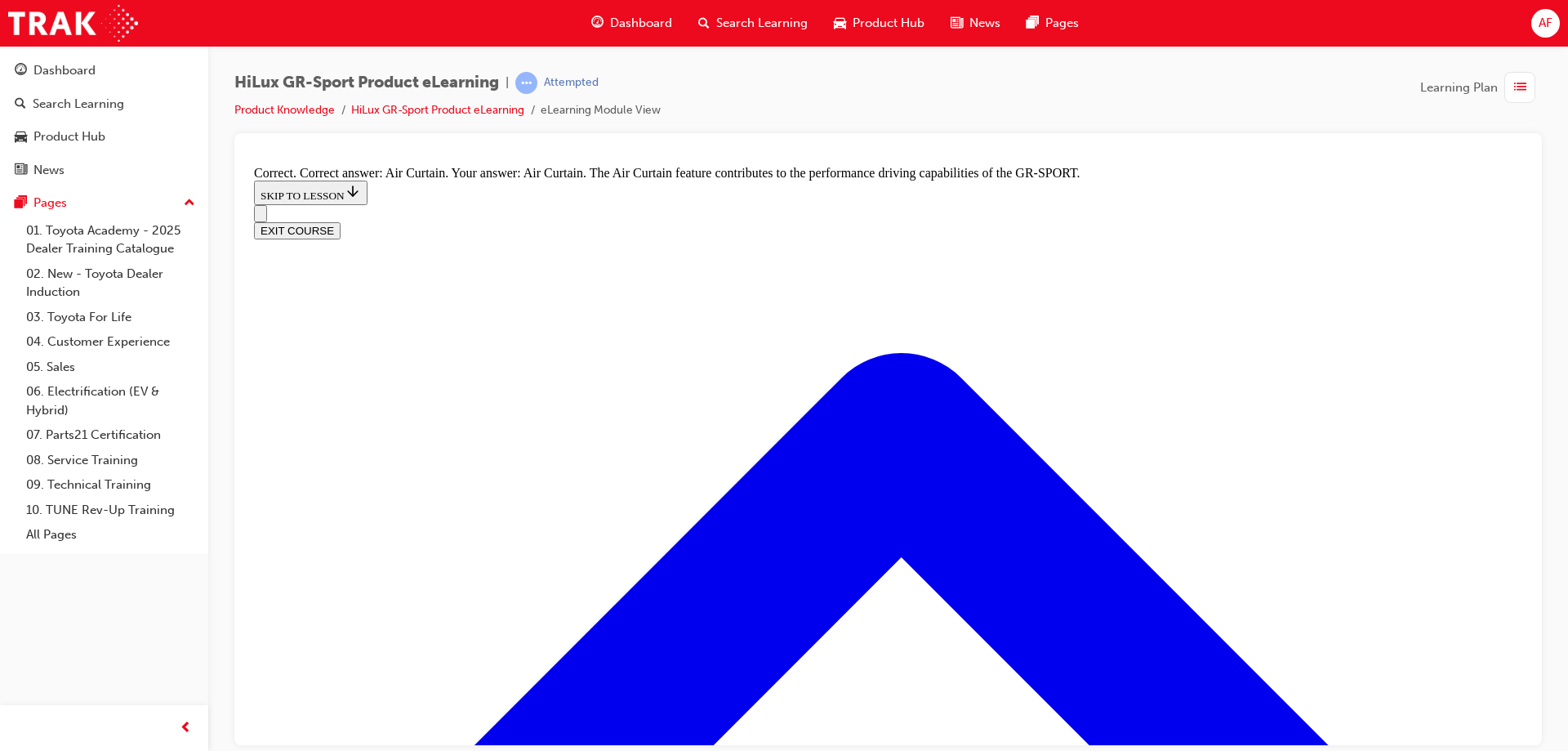
radio input "true"
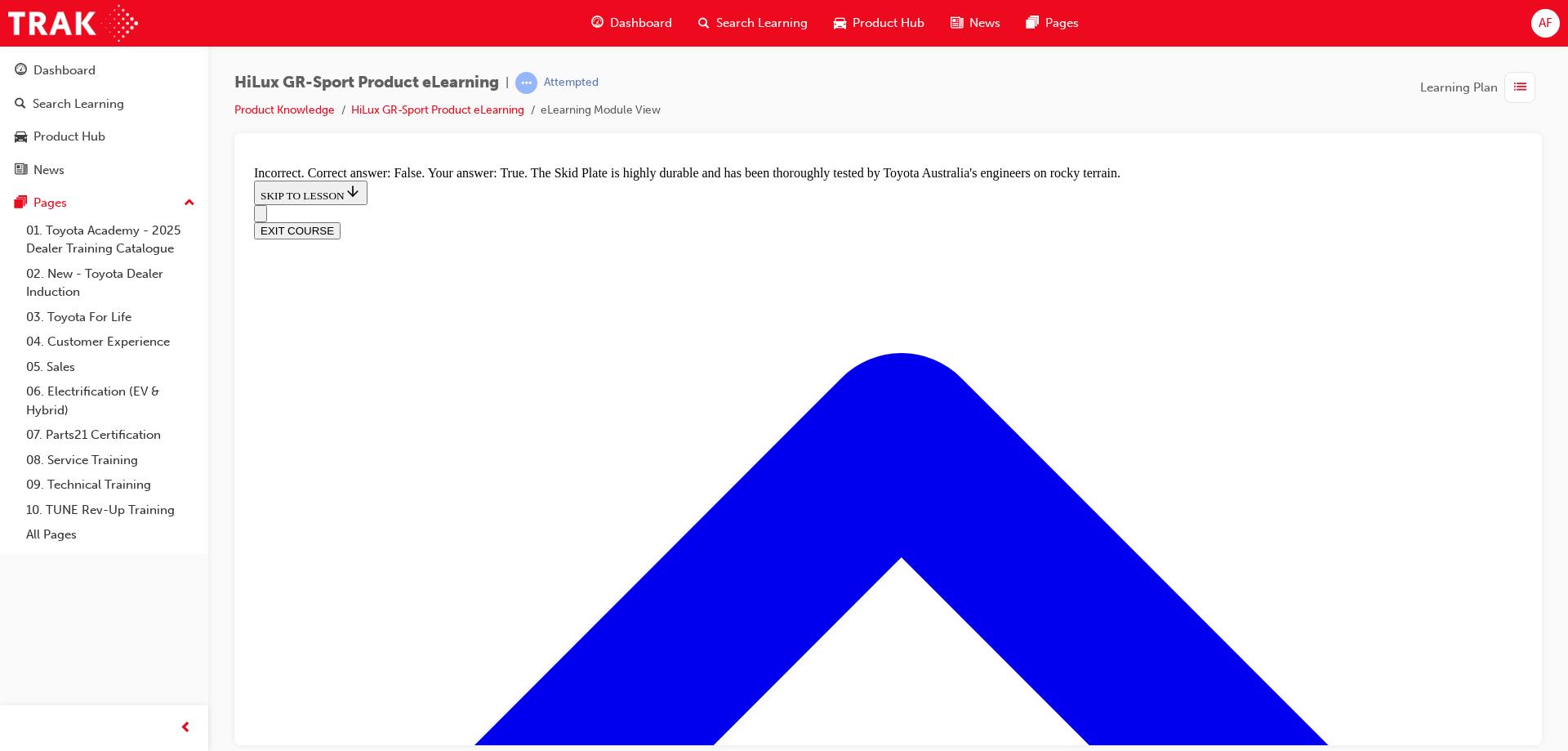
radio input "true"
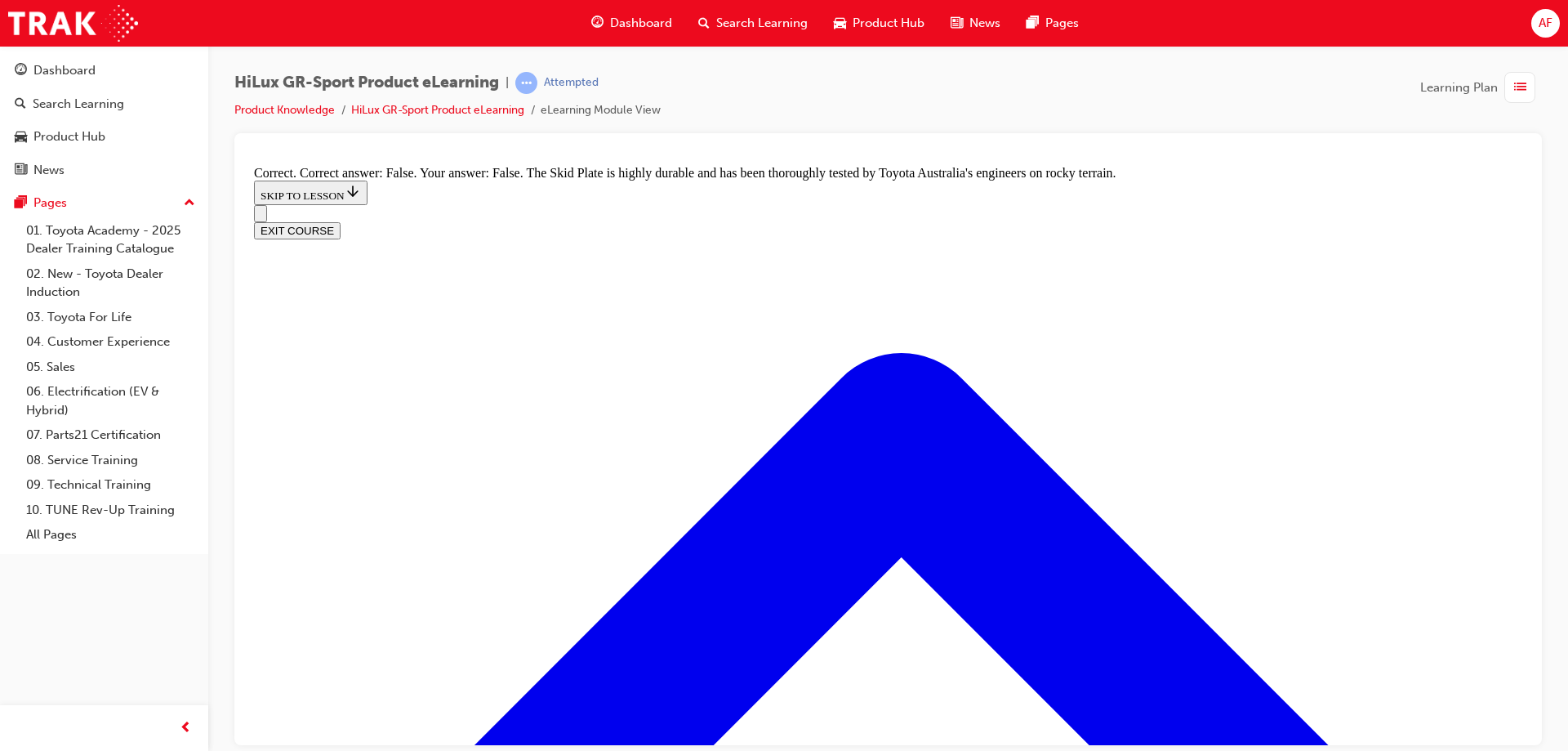
scroll to position [3094, 0]
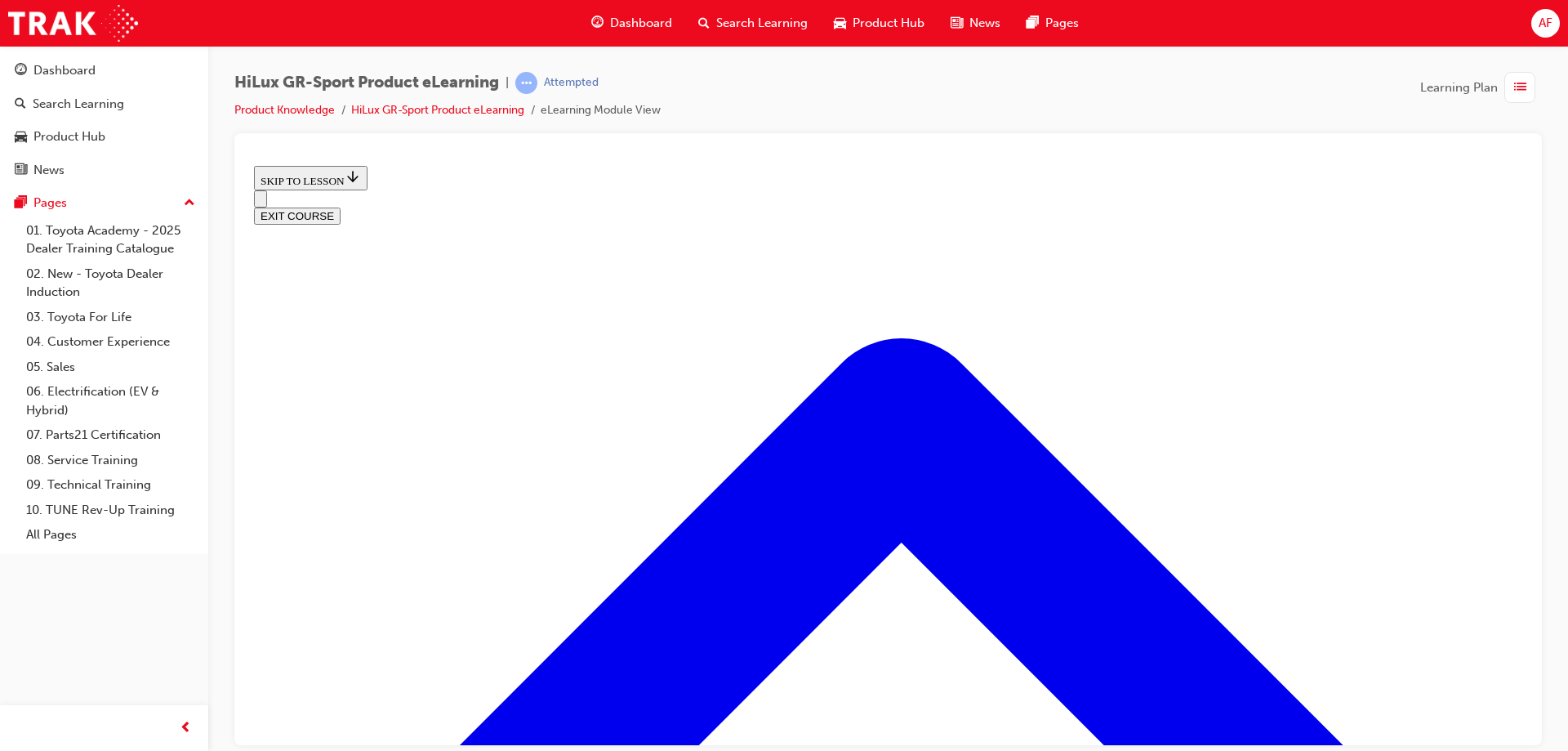
scroll to position [132, 0]
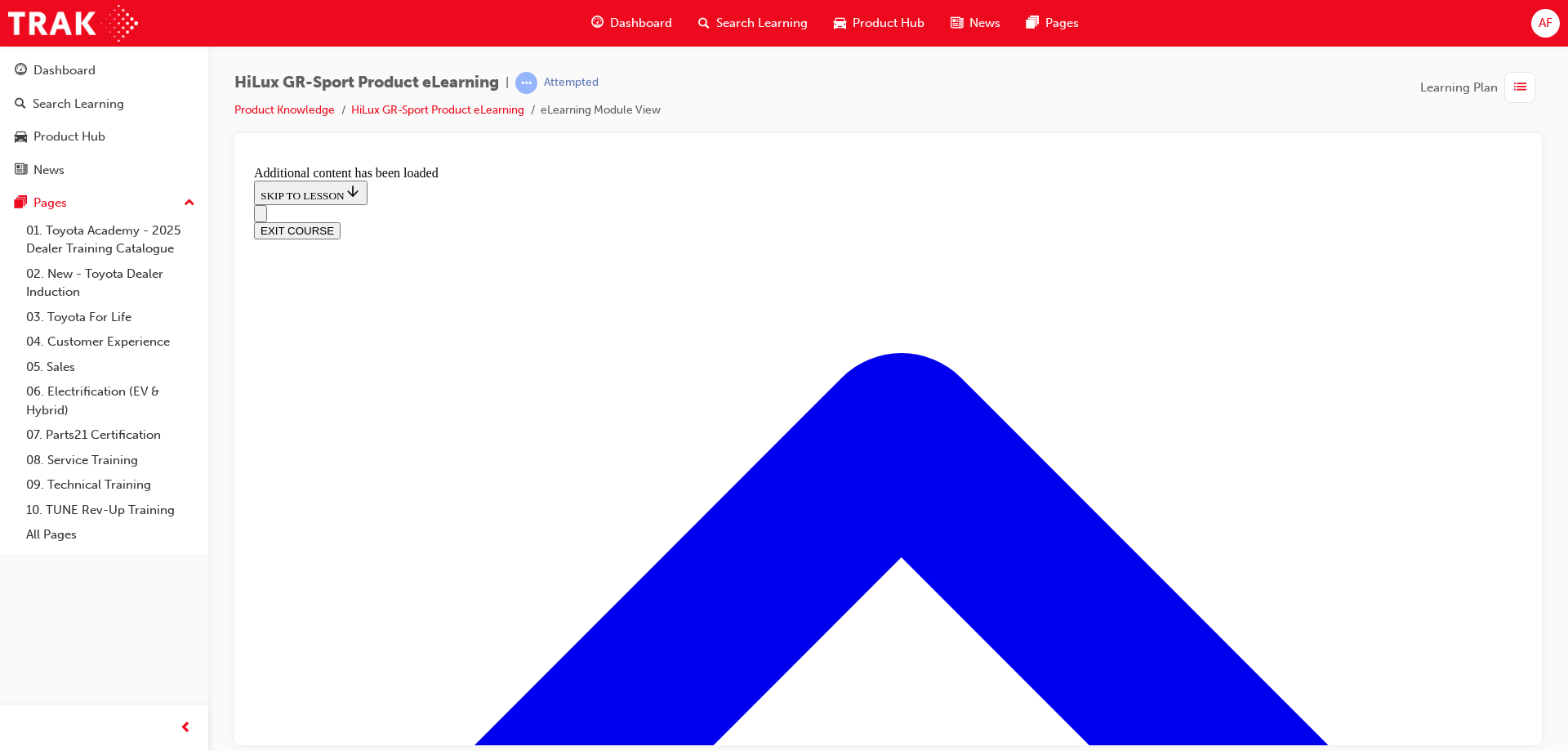
scroll to position [875, 0]
radio input "true"
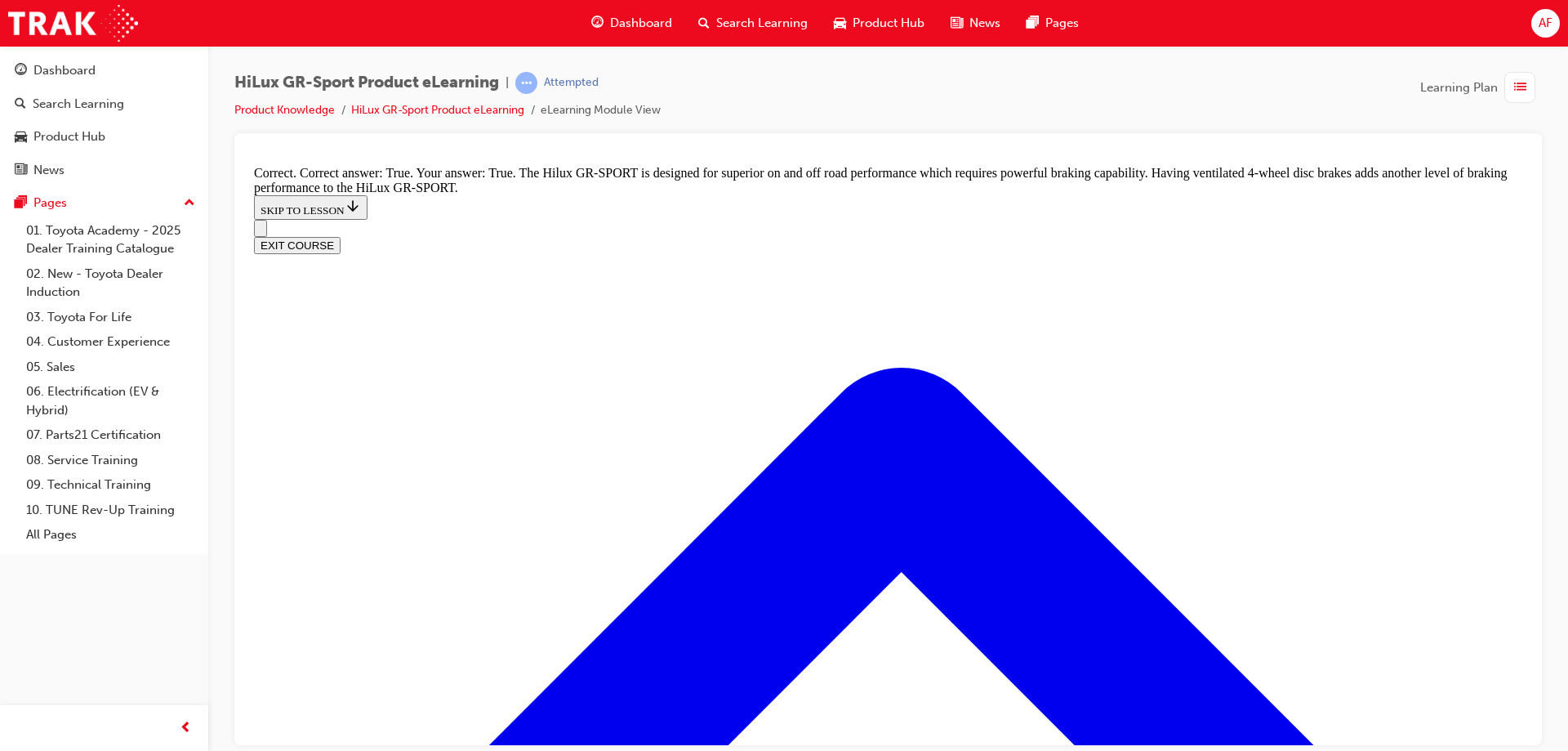
scroll to position [1202, 0]
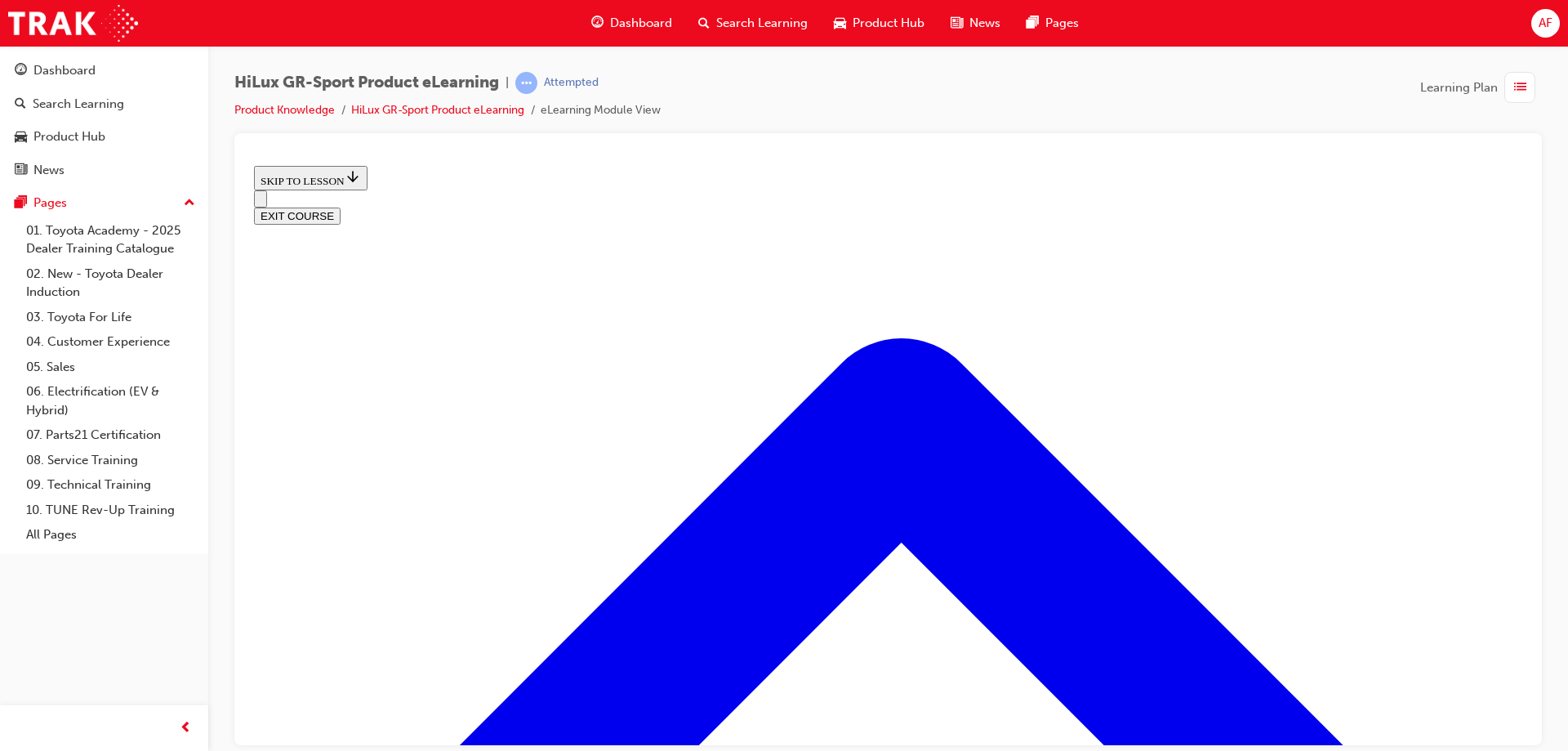
scroll to position [1535, 0]
drag, startPoint x: 1519, startPoint y: 324, endPoint x: 1651, endPoint y: 906, distance: 596.8
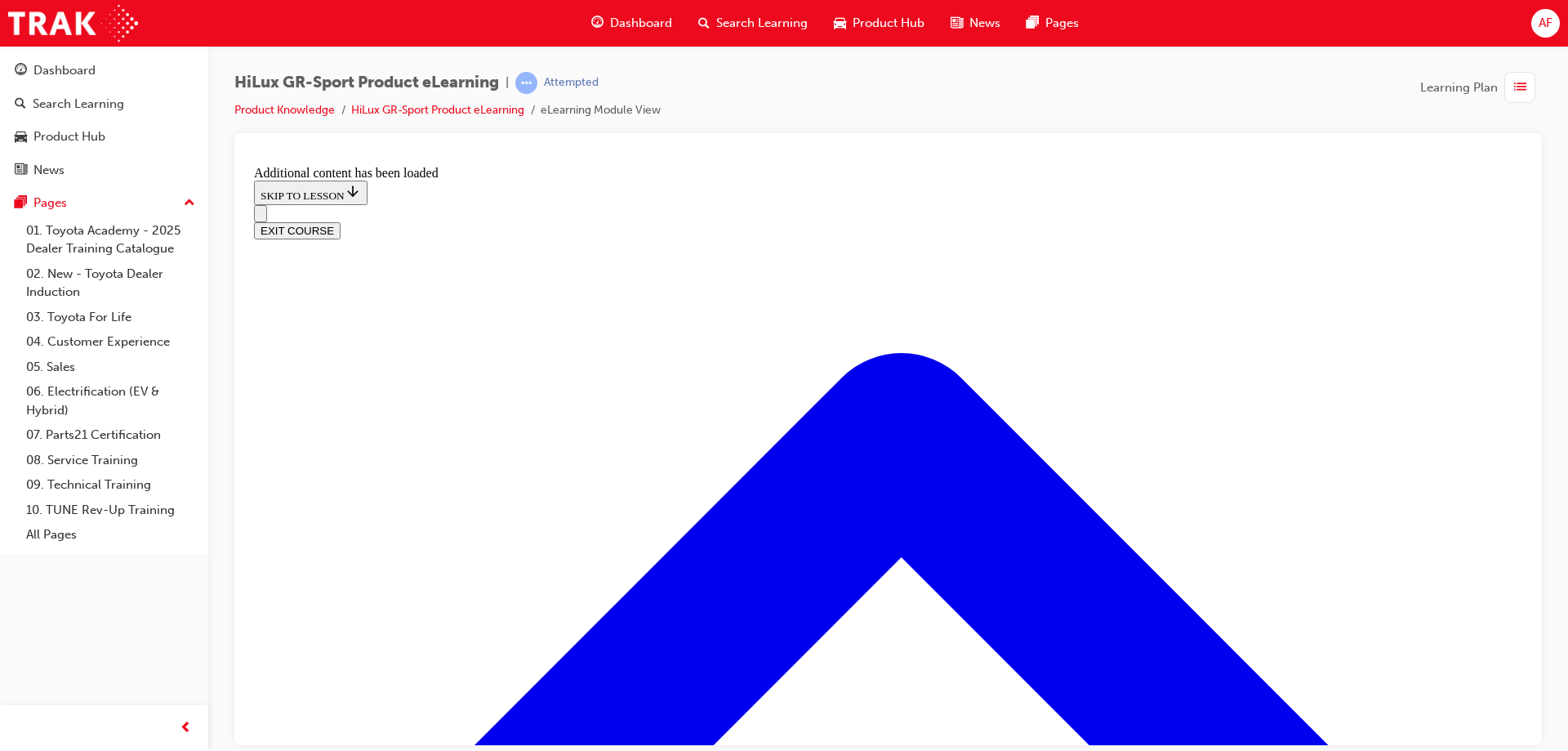
scroll to position [1964, 0]
checkbox input "true"
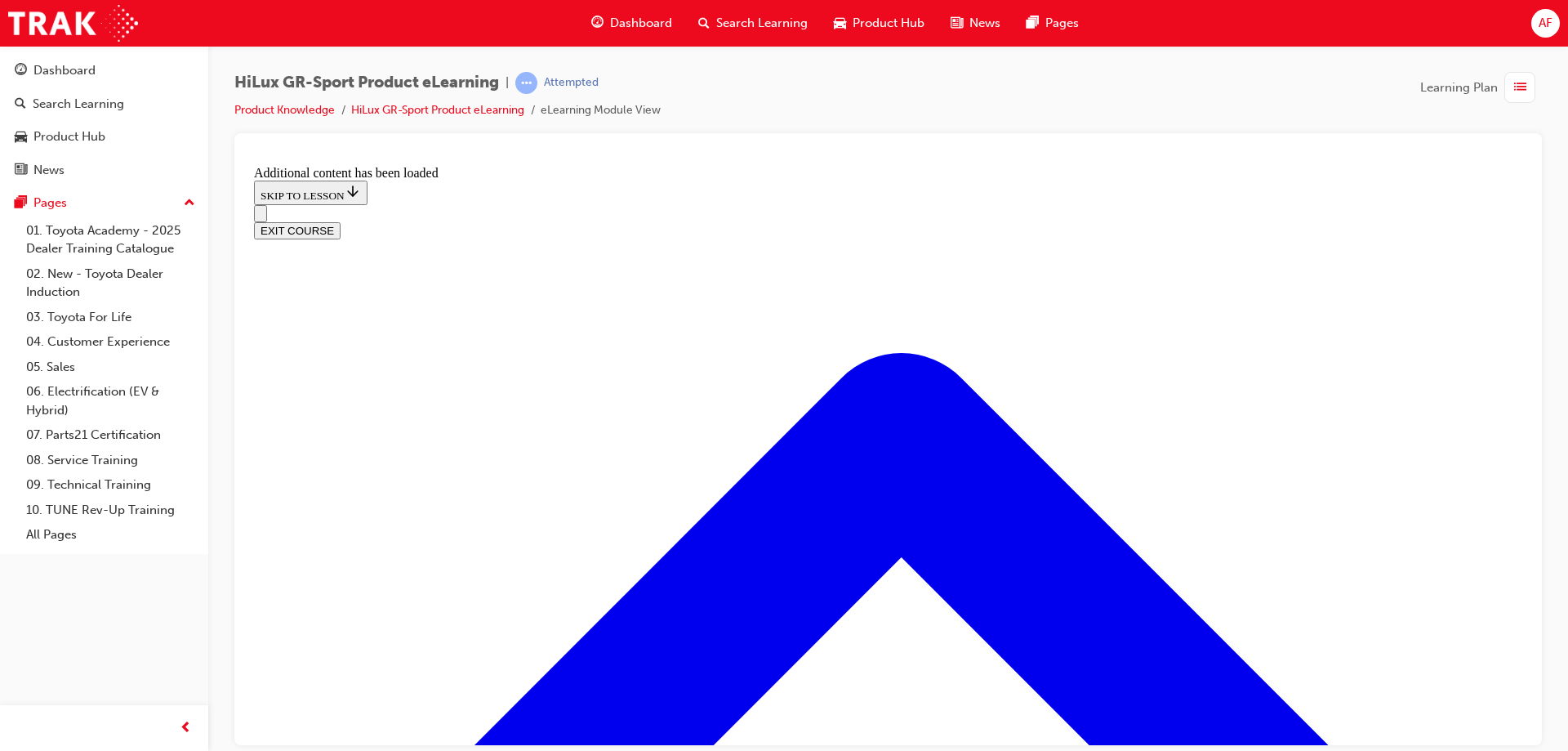
checkbox input "true"
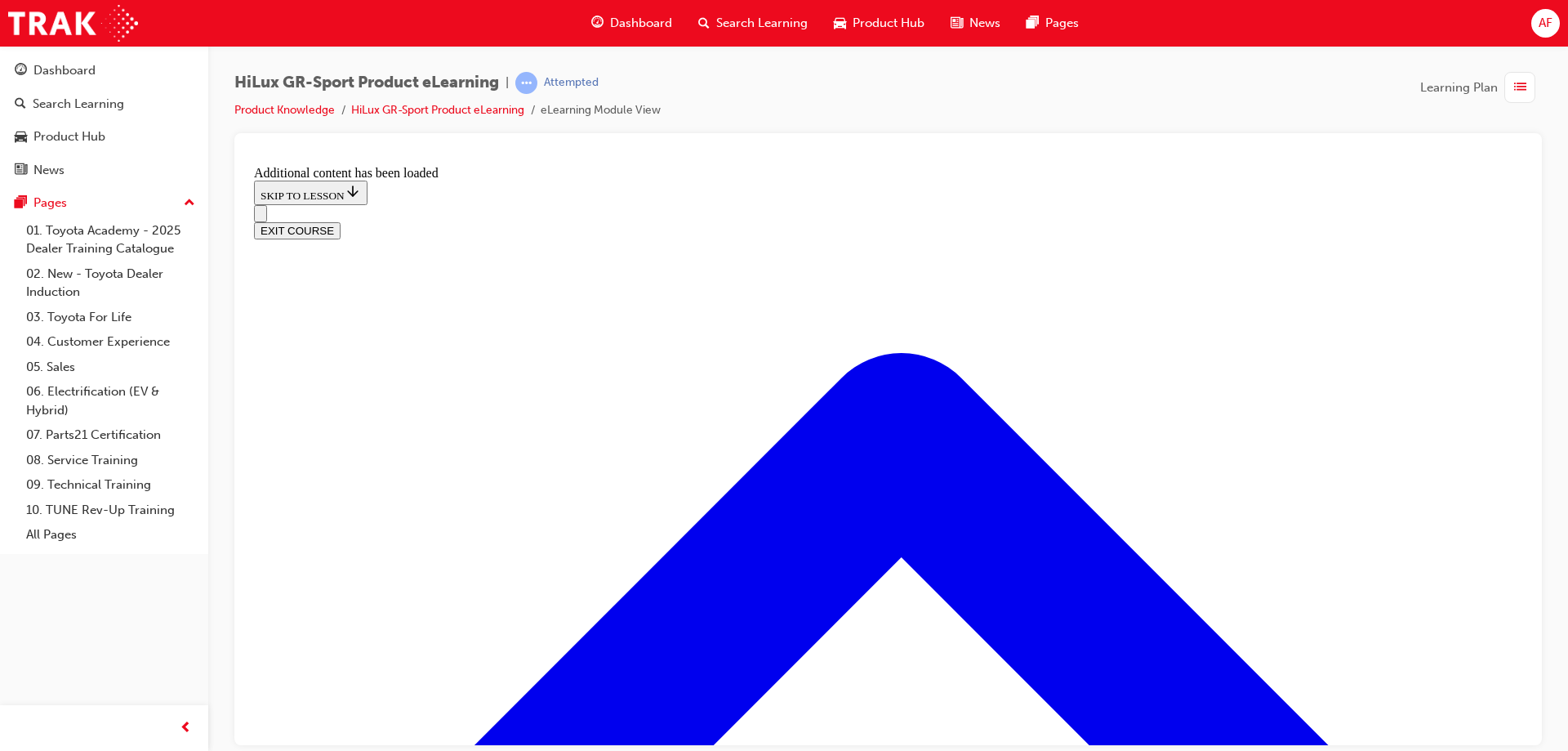
checkbox input "true"
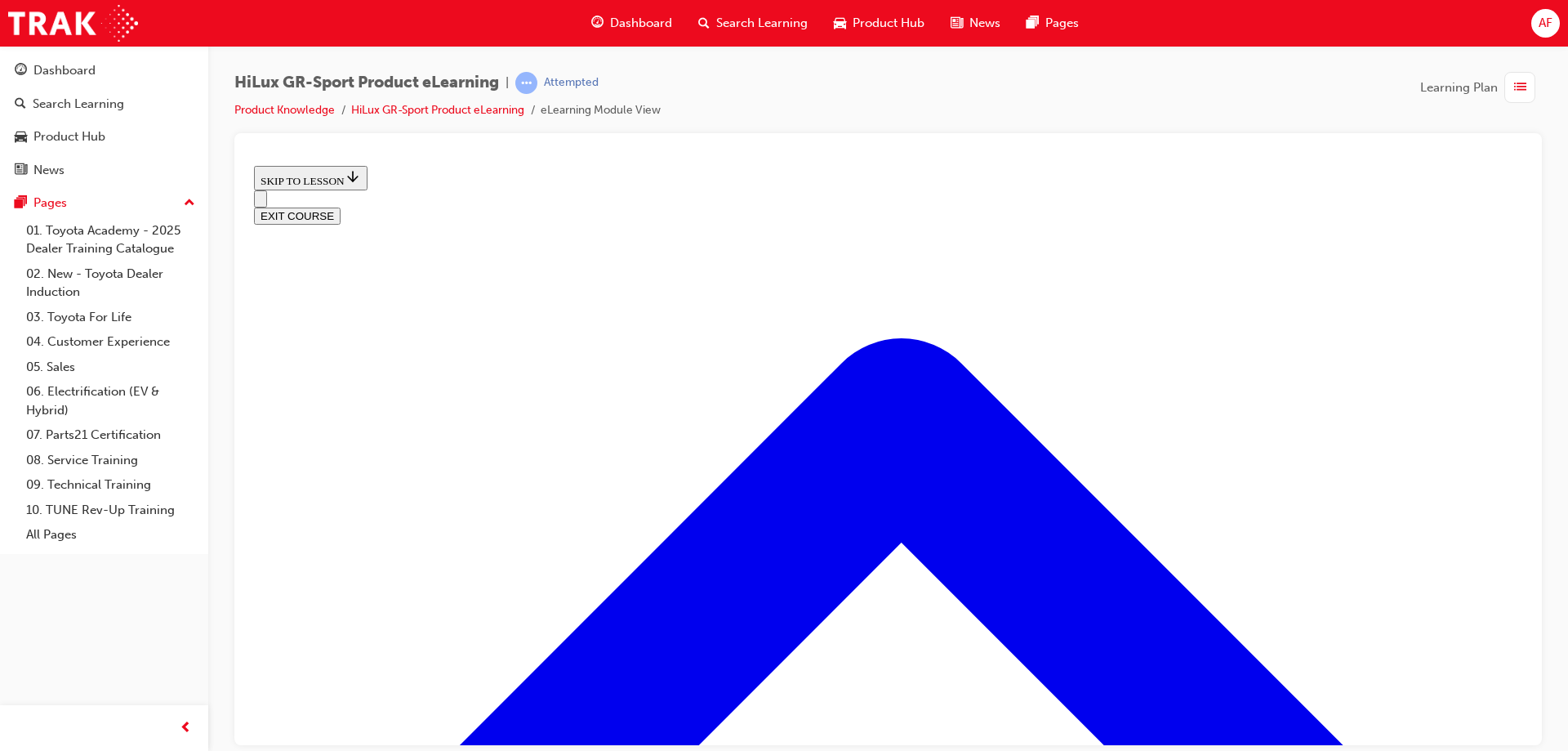
scroll to position [531, 0]
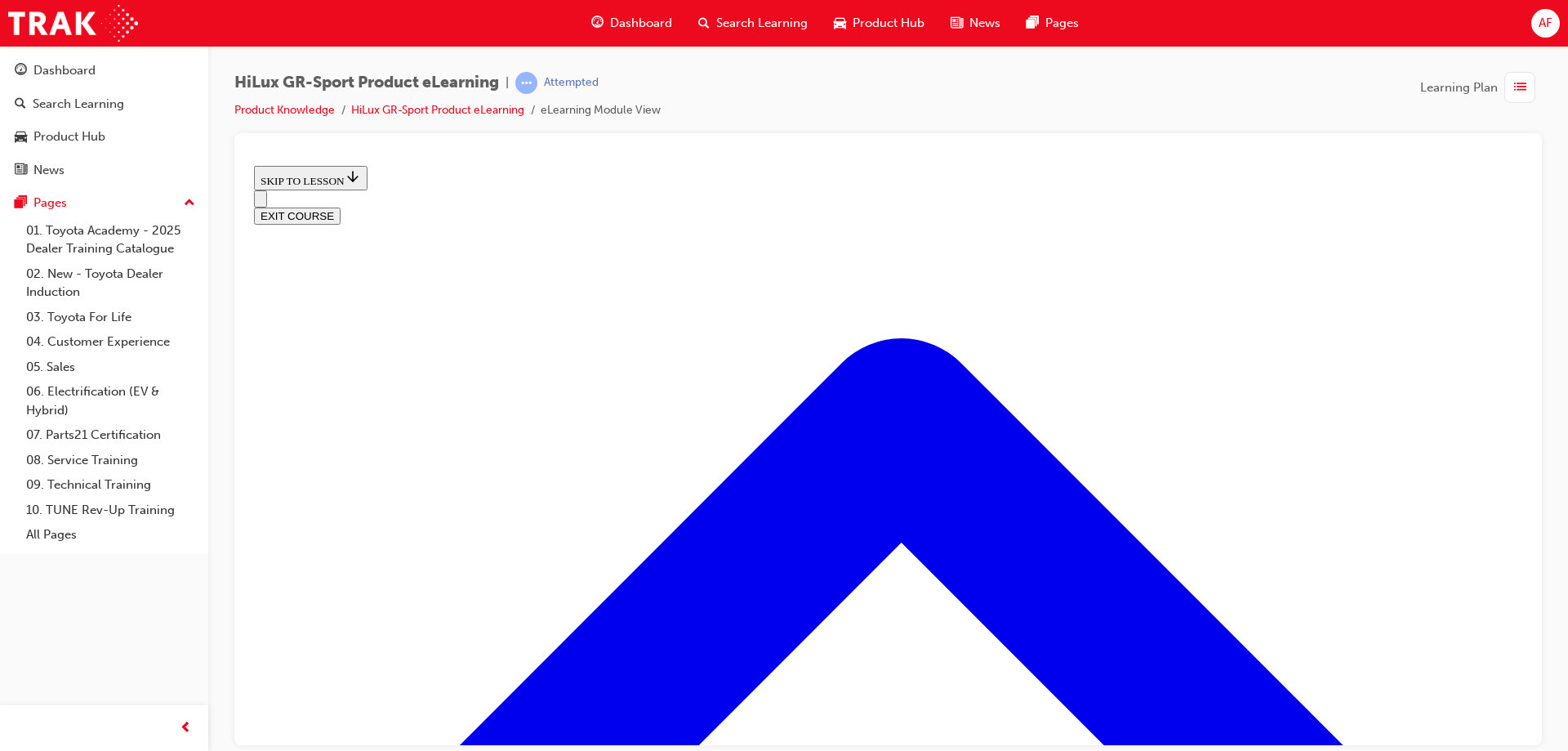
scroll to position [977, 0]
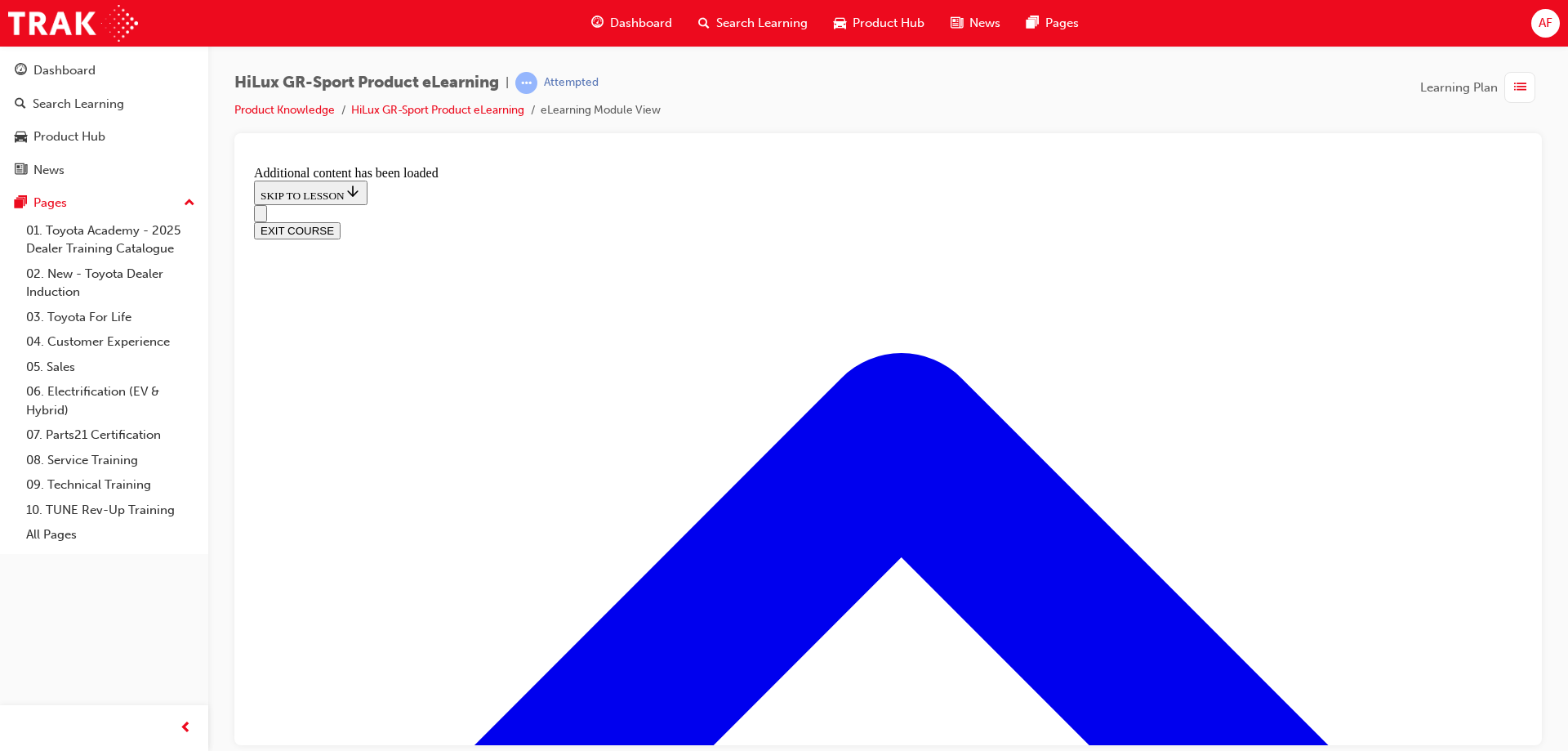
scroll to position [1389, 0]
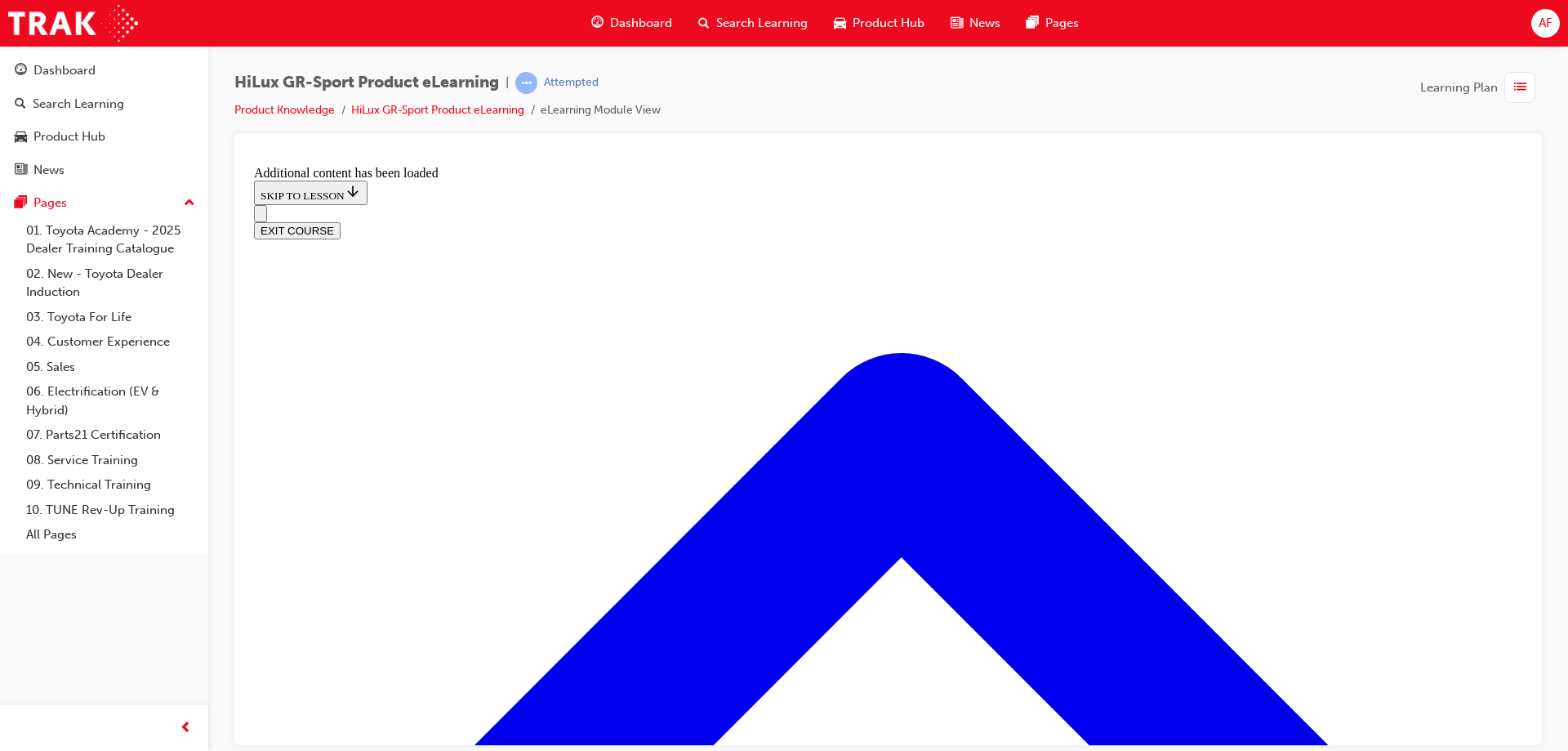
scroll to position [2046, 0]
checkbox input "true"
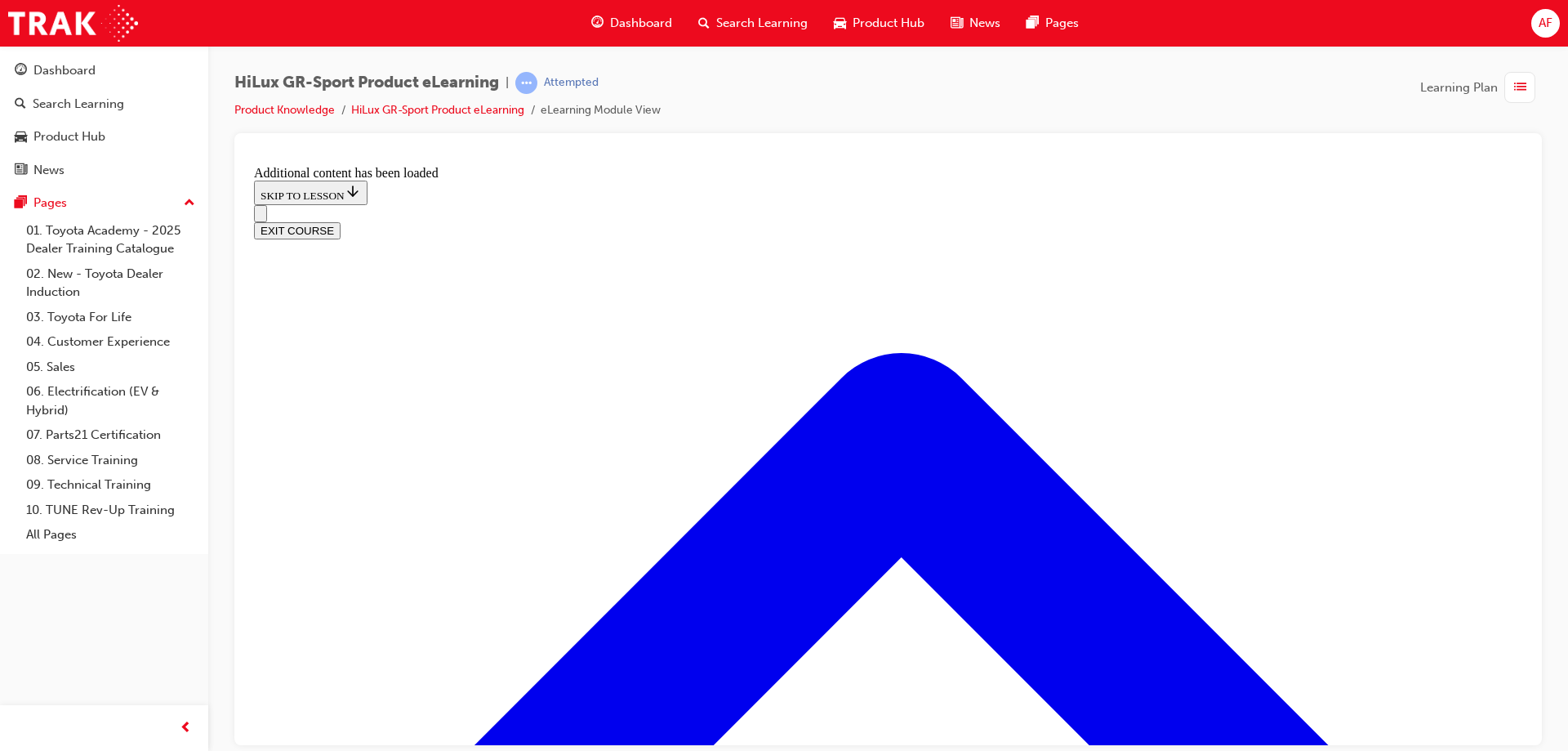
checkbox input "true"
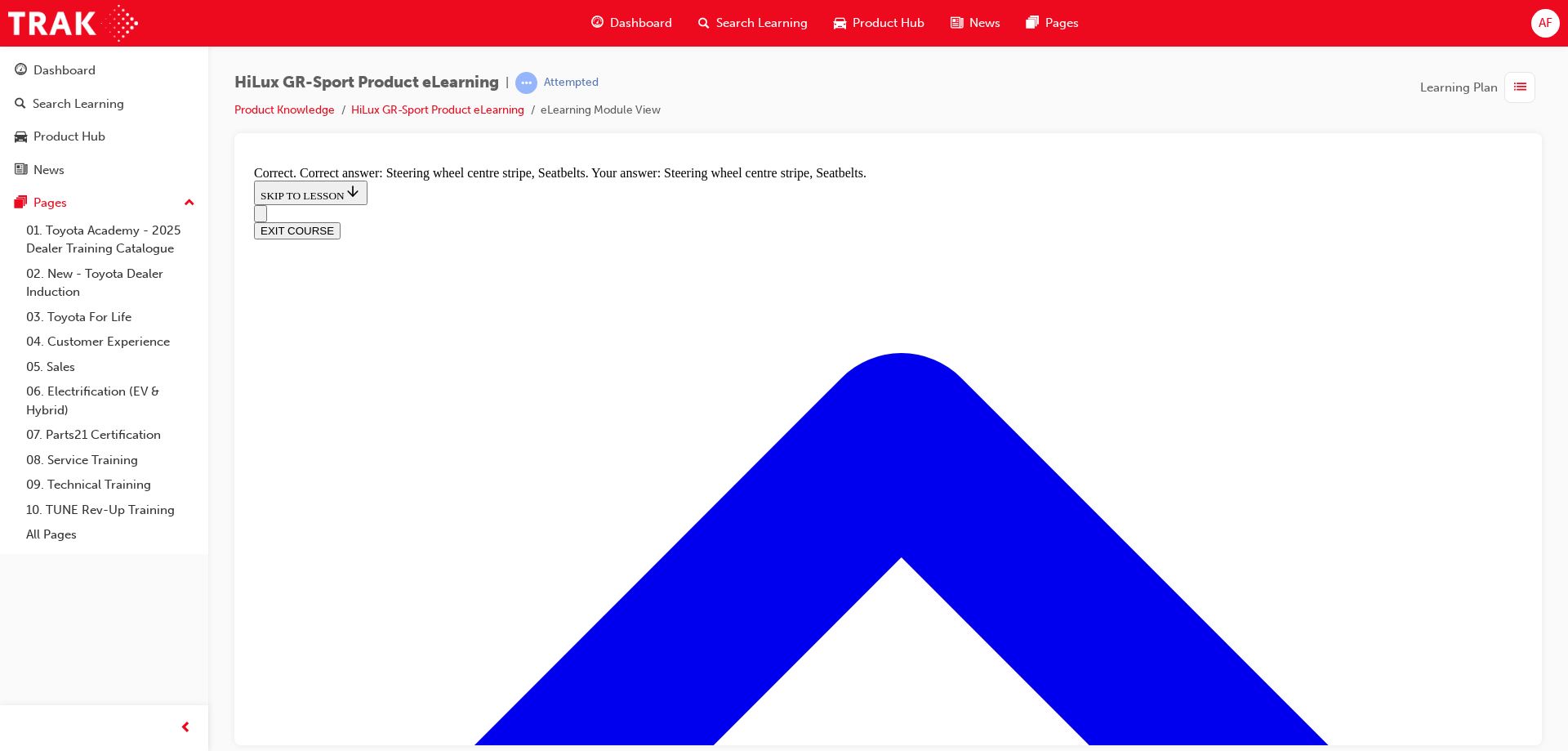
radio input "true"
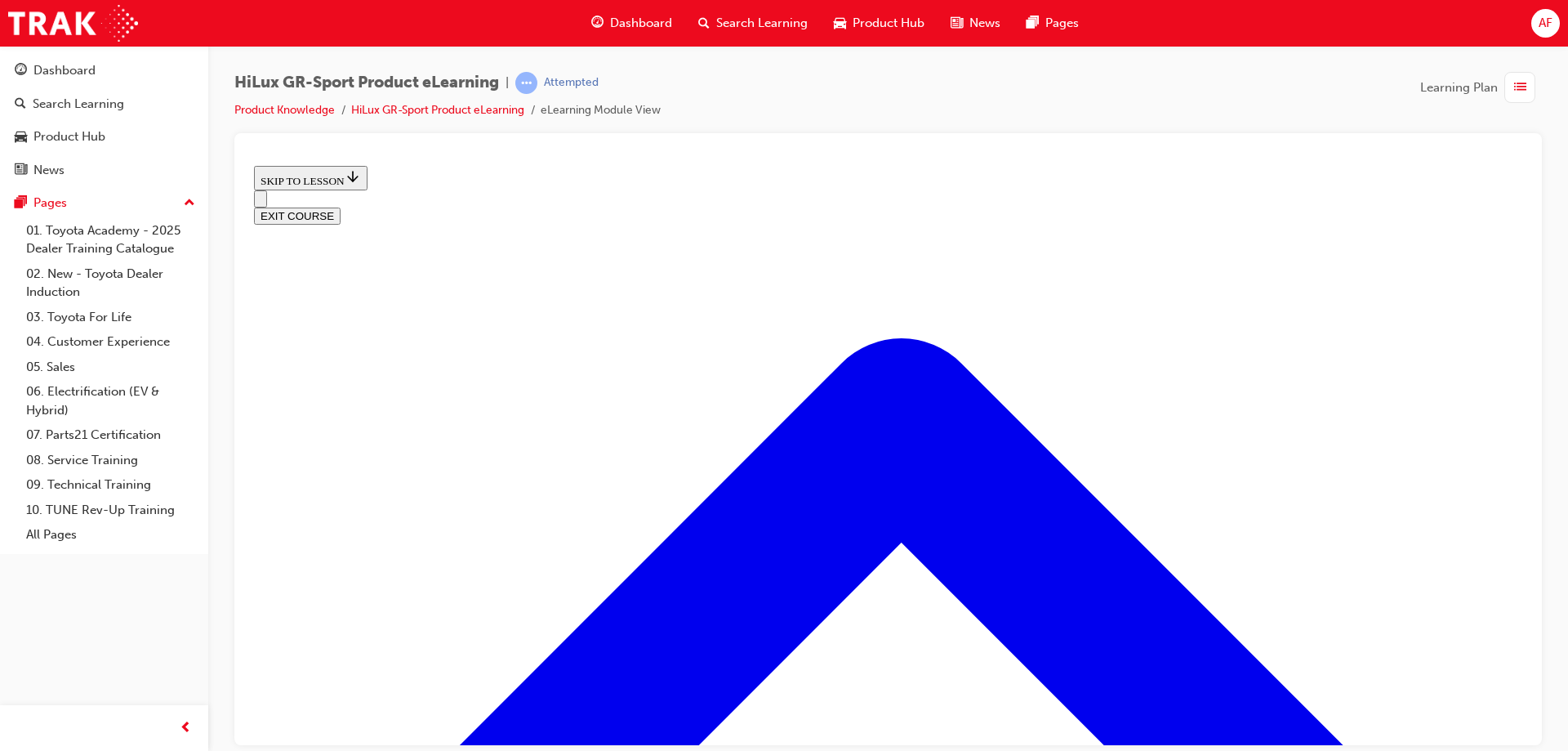
scroll to position [683, 0]
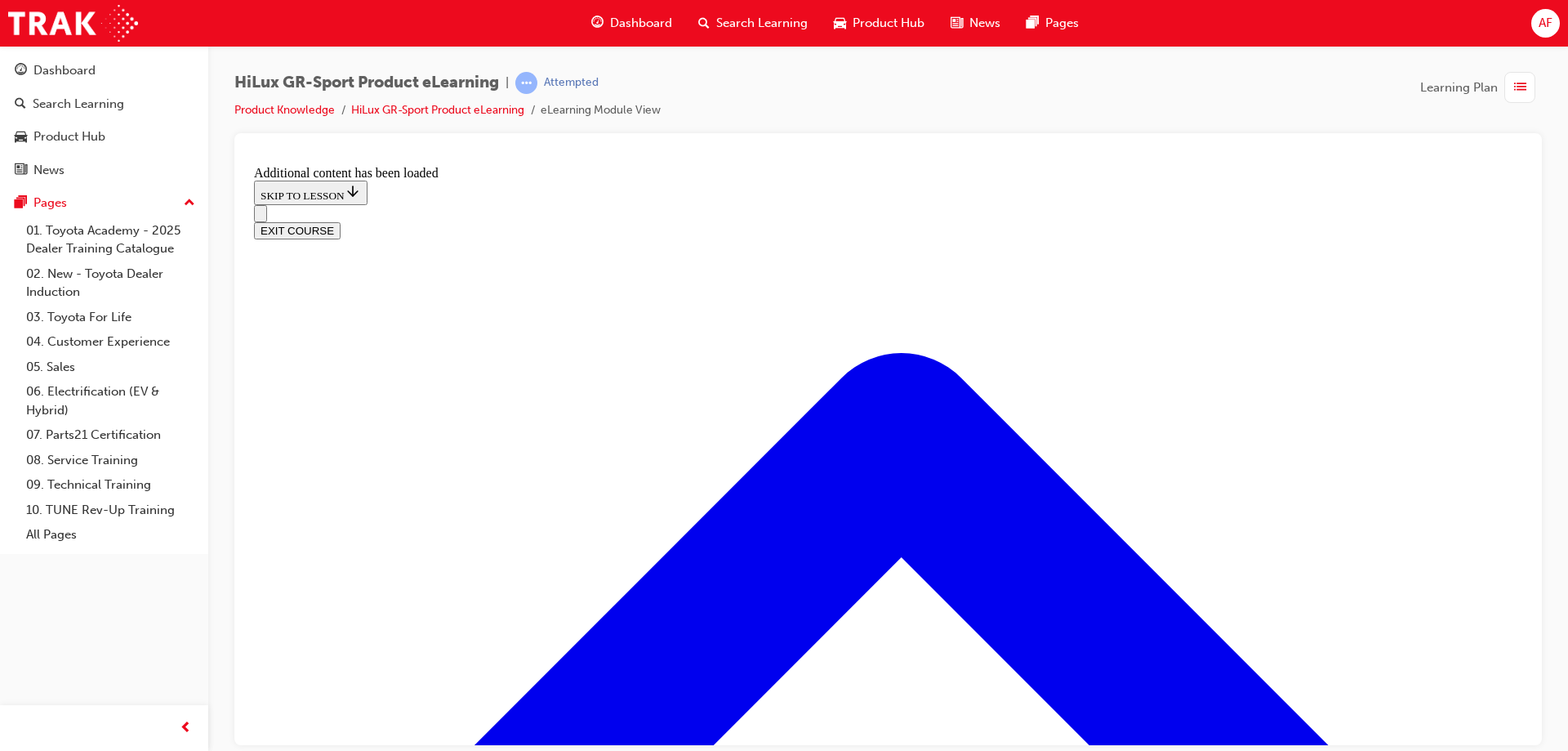
scroll to position [1112, 0]
radio input "true"
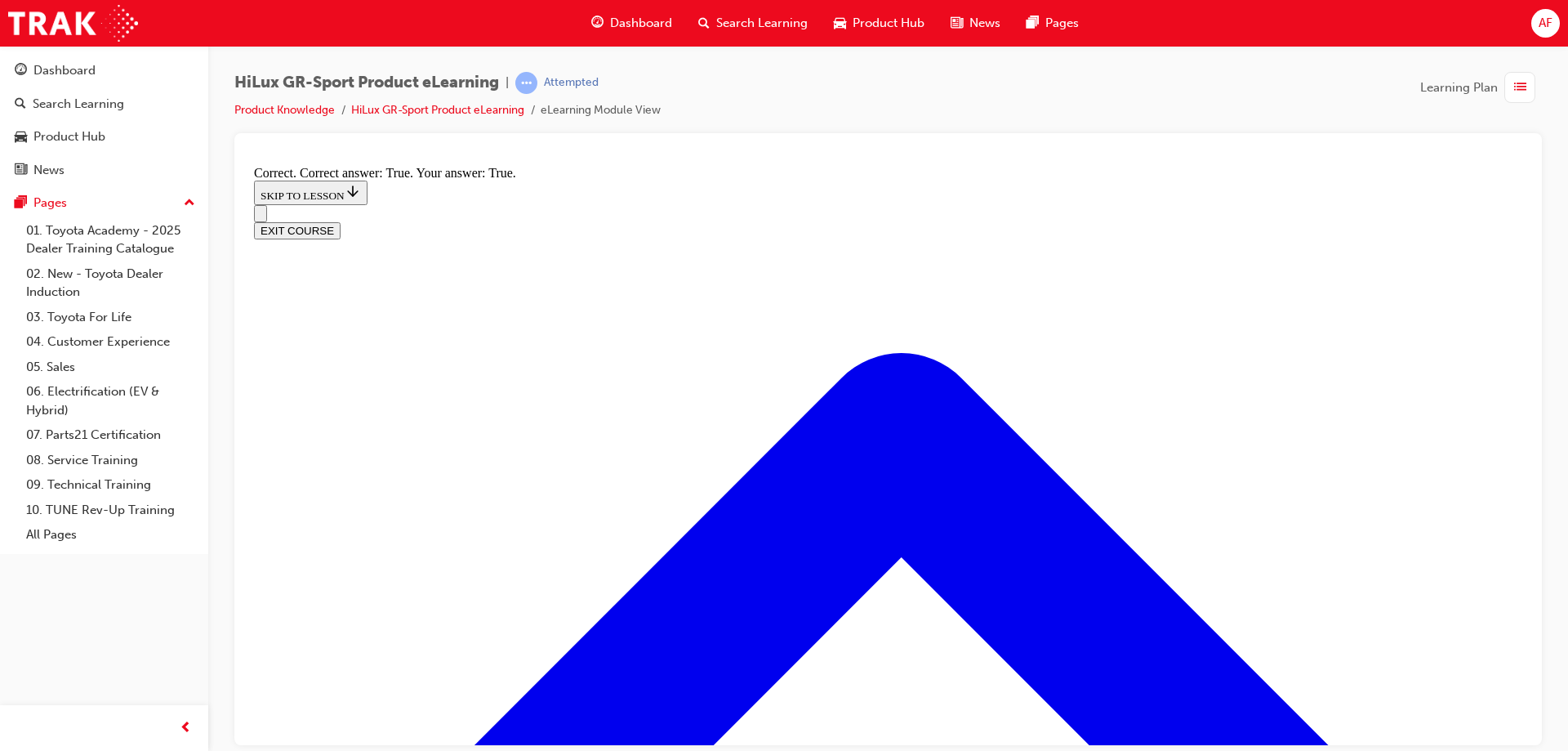
scroll to position [1310, 0]
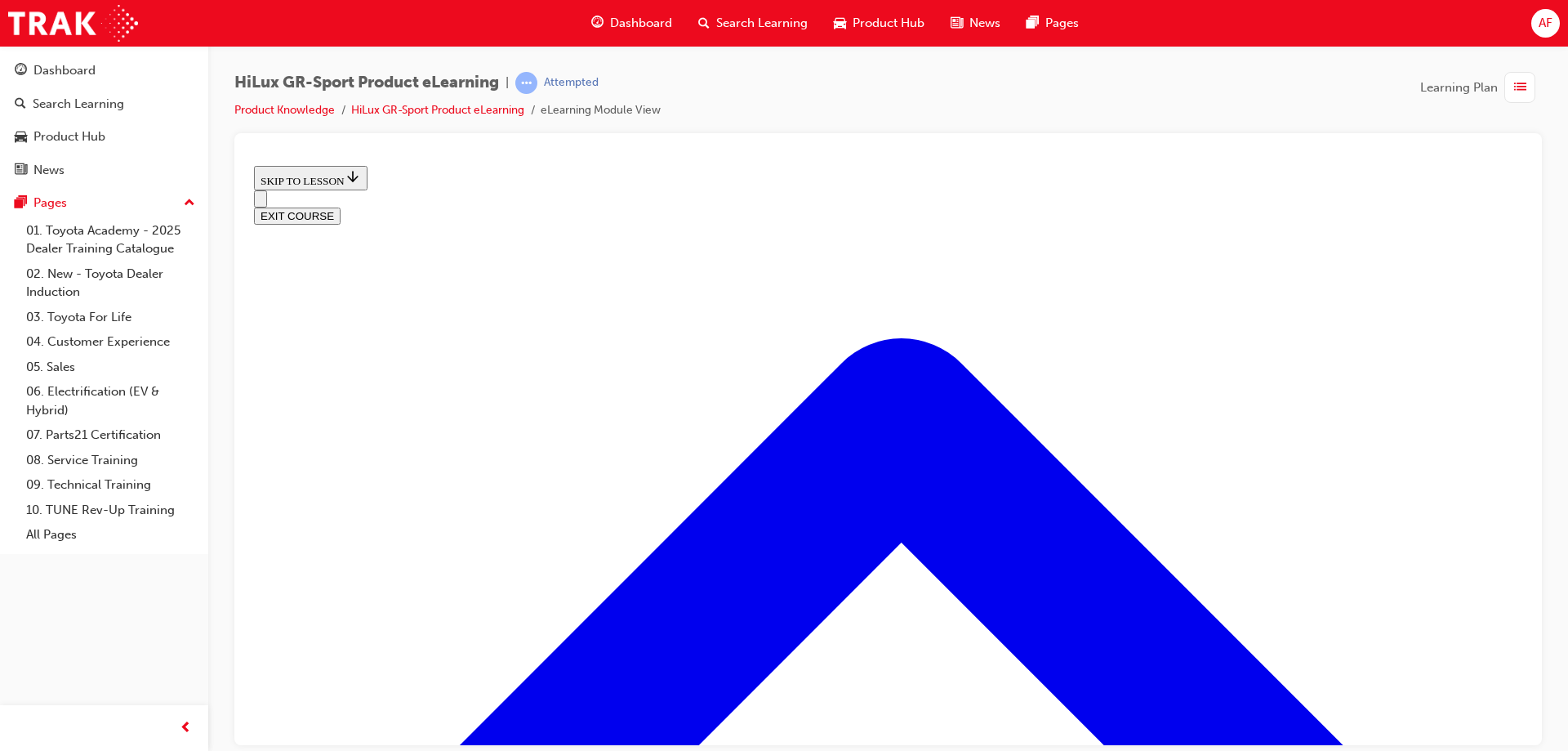
scroll to position [2127, 0]
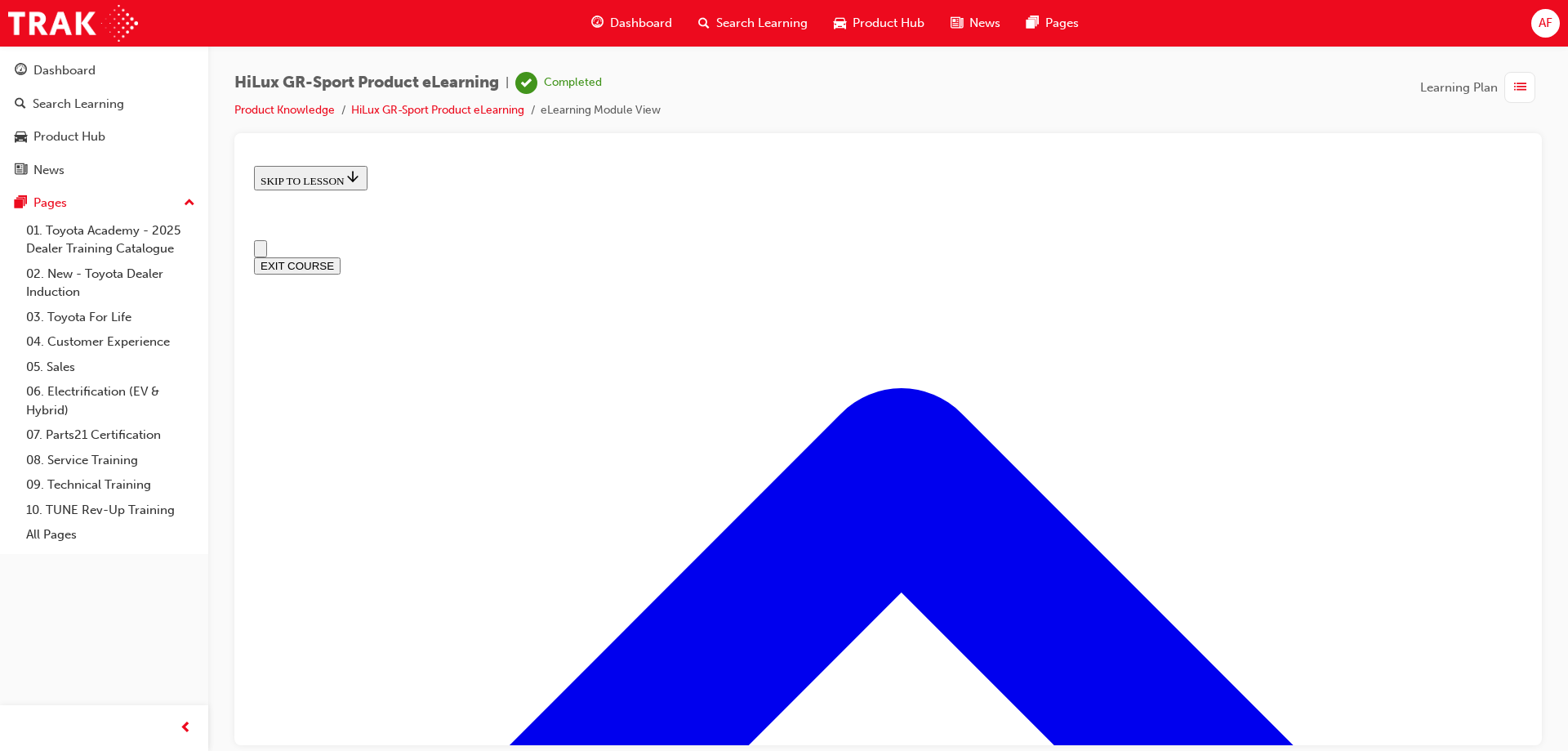
scroll to position [0, 0]
click at [340, 256] on button "EXIT COURSE" at bounding box center [298, 265] width 87 height 17
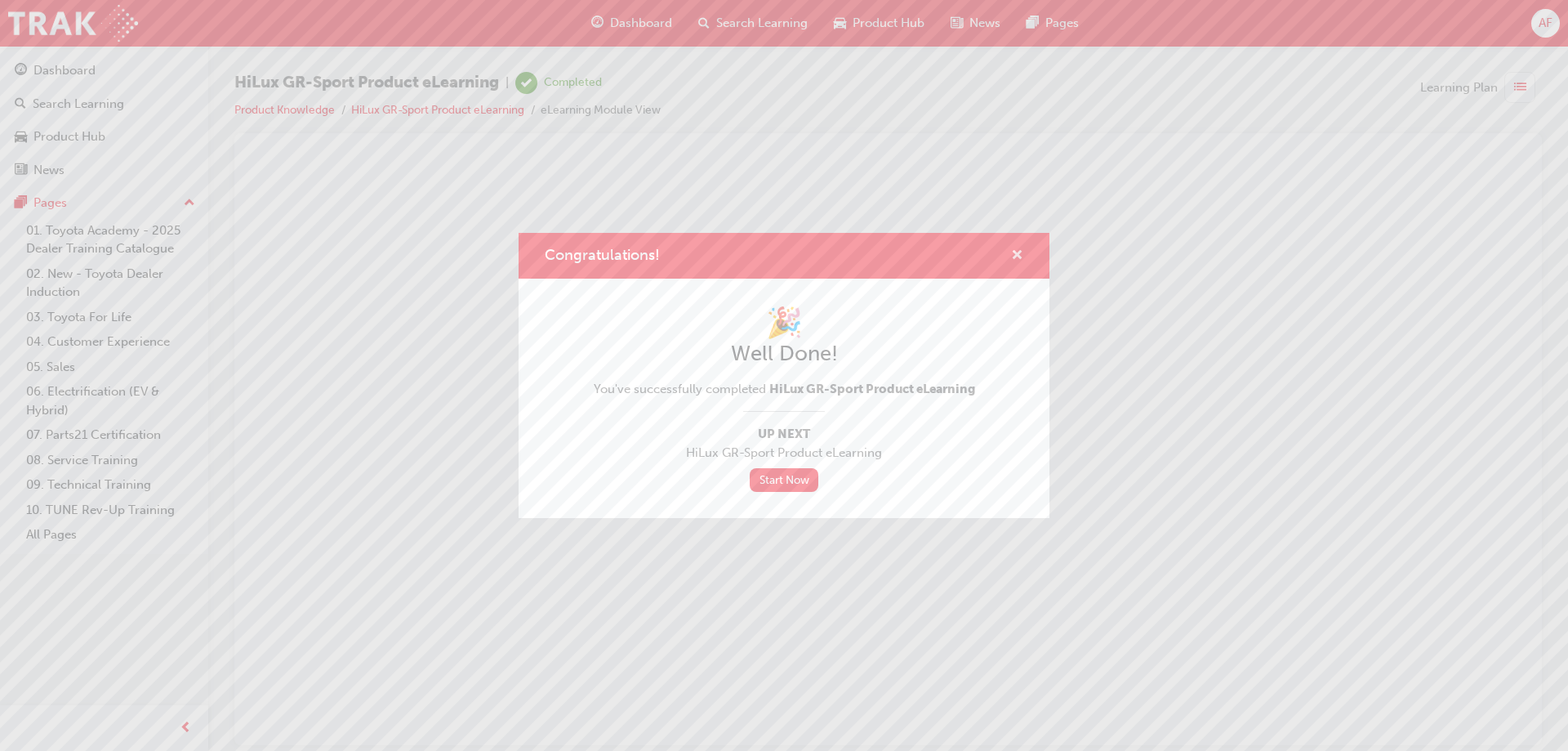
click at [1017, 255] on span "cross-icon" at bounding box center [1017, 255] width 13 height 14
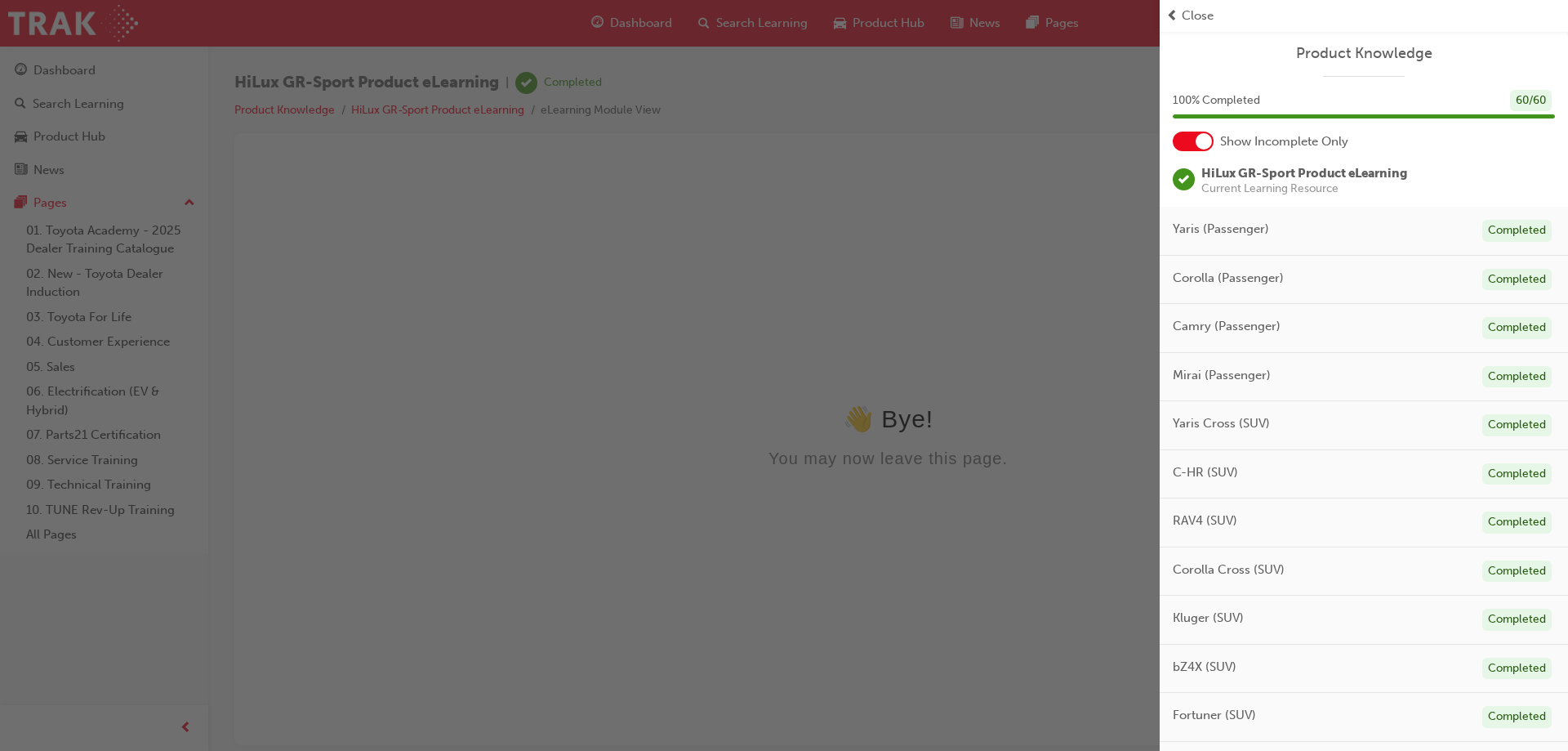
click at [1197, 17] on span "Close" at bounding box center [1197, 15] width 32 height 18
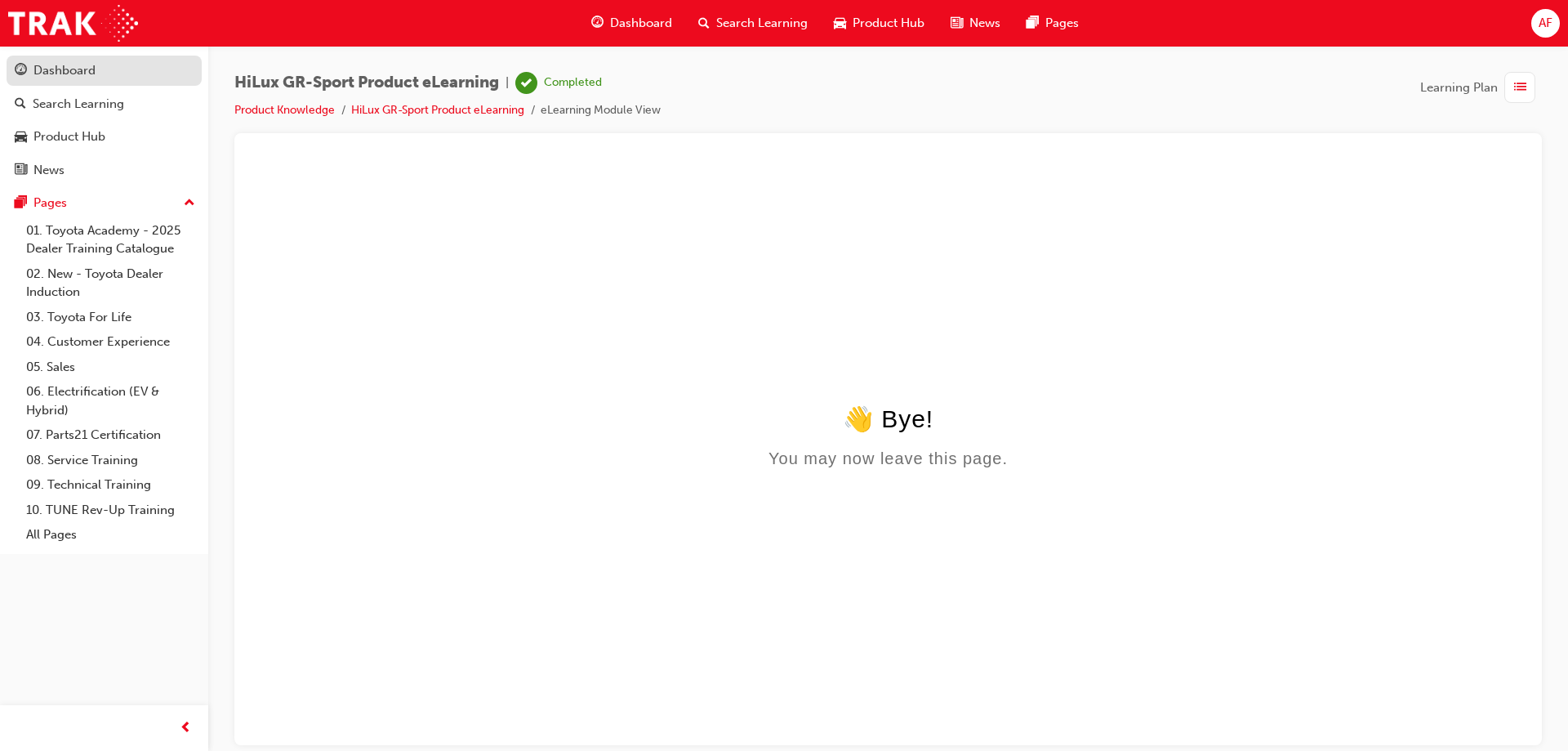
click at [76, 68] on div "Dashboard" at bounding box center [65, 70] width 62 height 18
